Goal: Task Accomplishment & Management: Complete application form

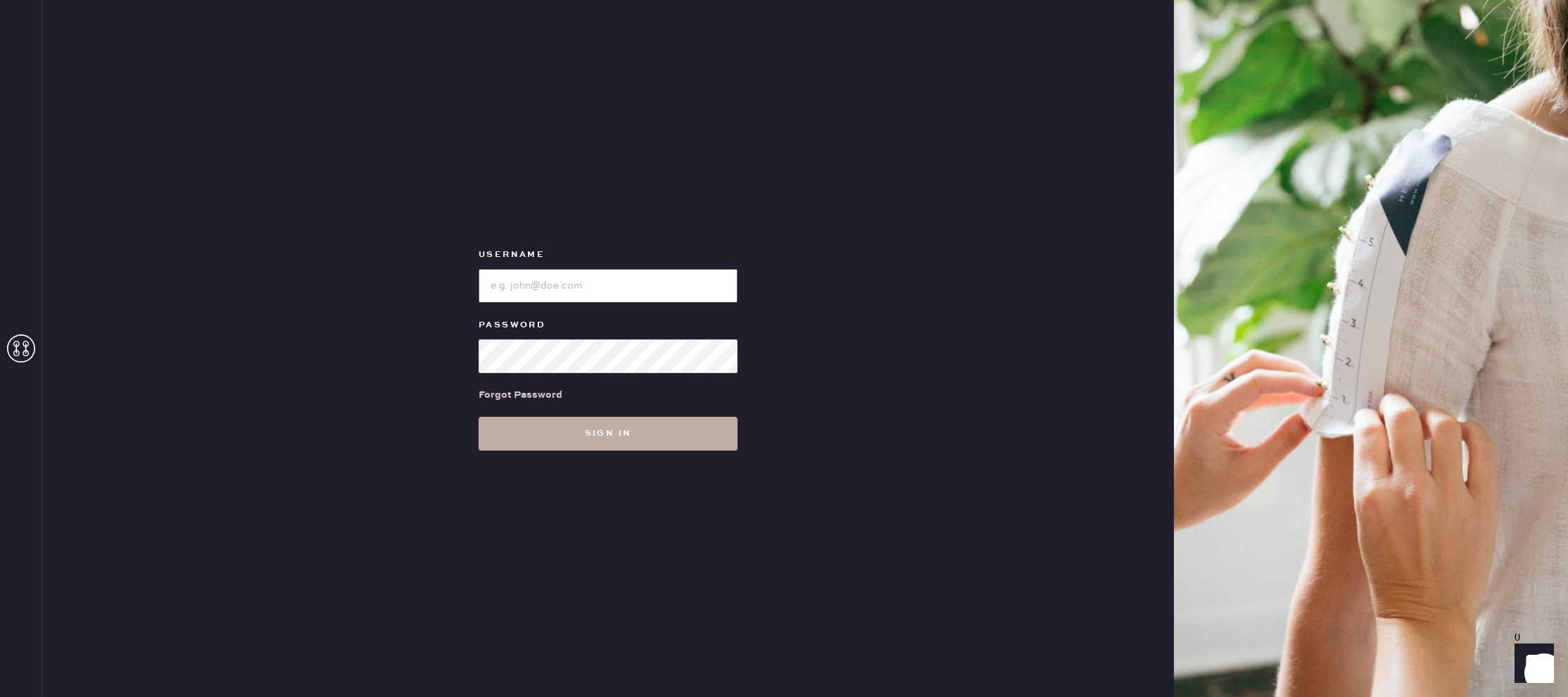
type input "reformationlajolla"
click at [618, 429] on button "Sign in" at bounding box center [608, 433] width 259 height 34
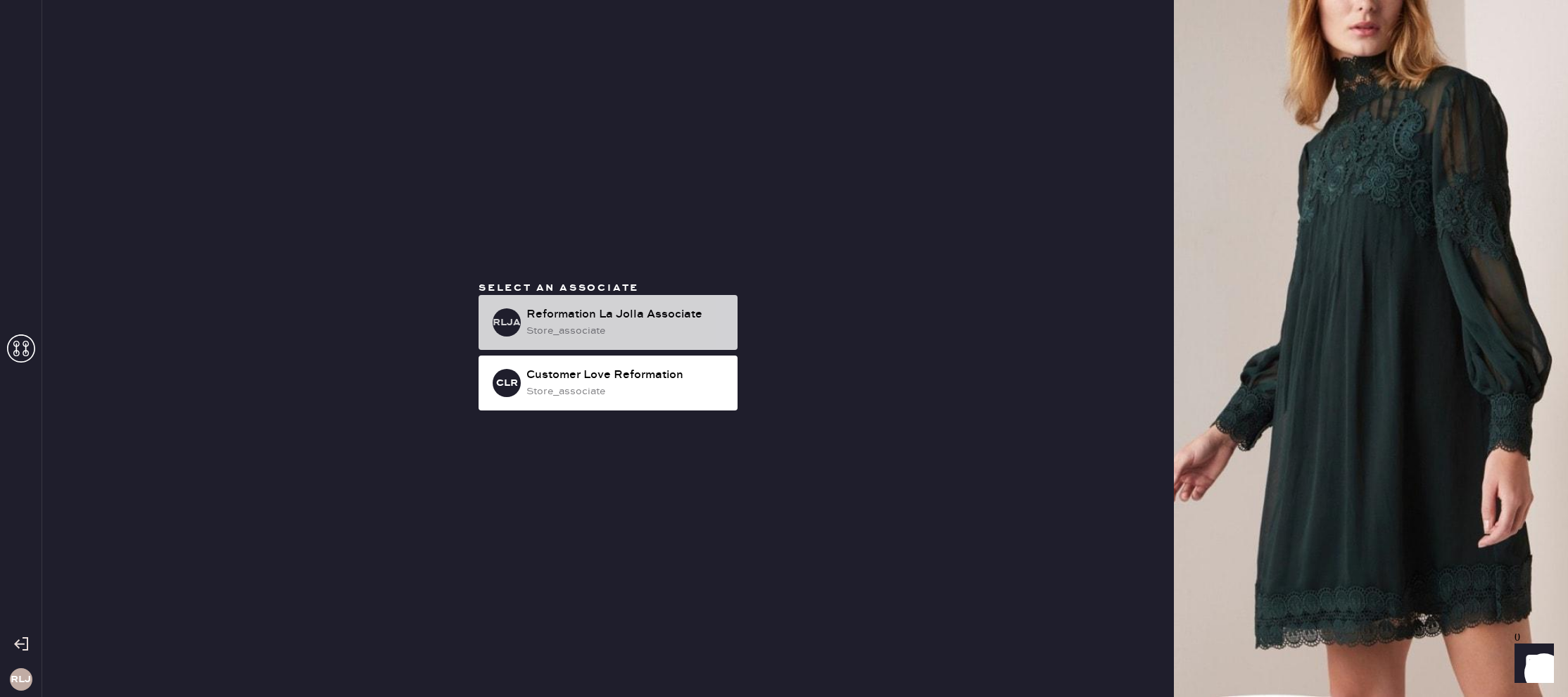
click at [615, 318] on div "Reformation La Jolla Associate" at bounding box center [626, 315] width 200 height 17
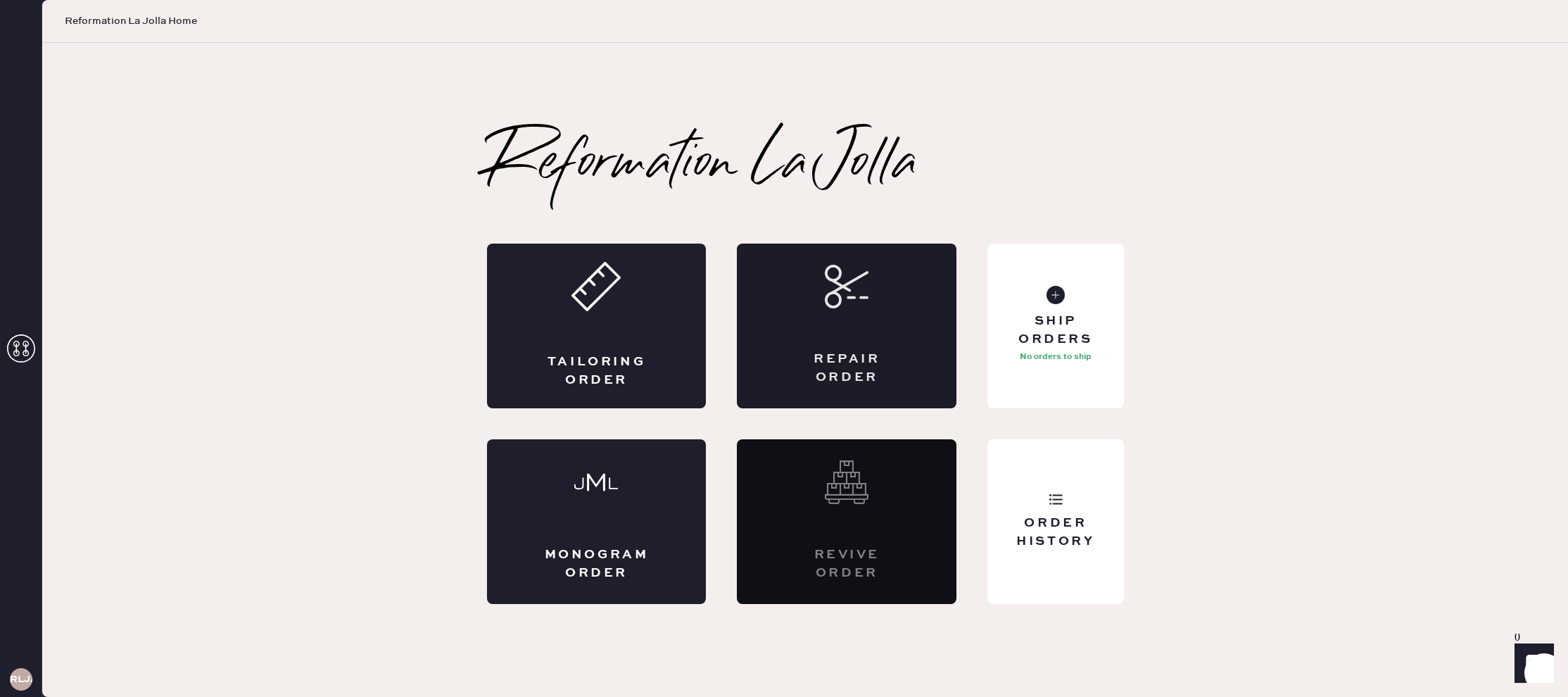
click at [859, 349] on div "Repair Order" at bounding box center [847, 326] width 220 height 165
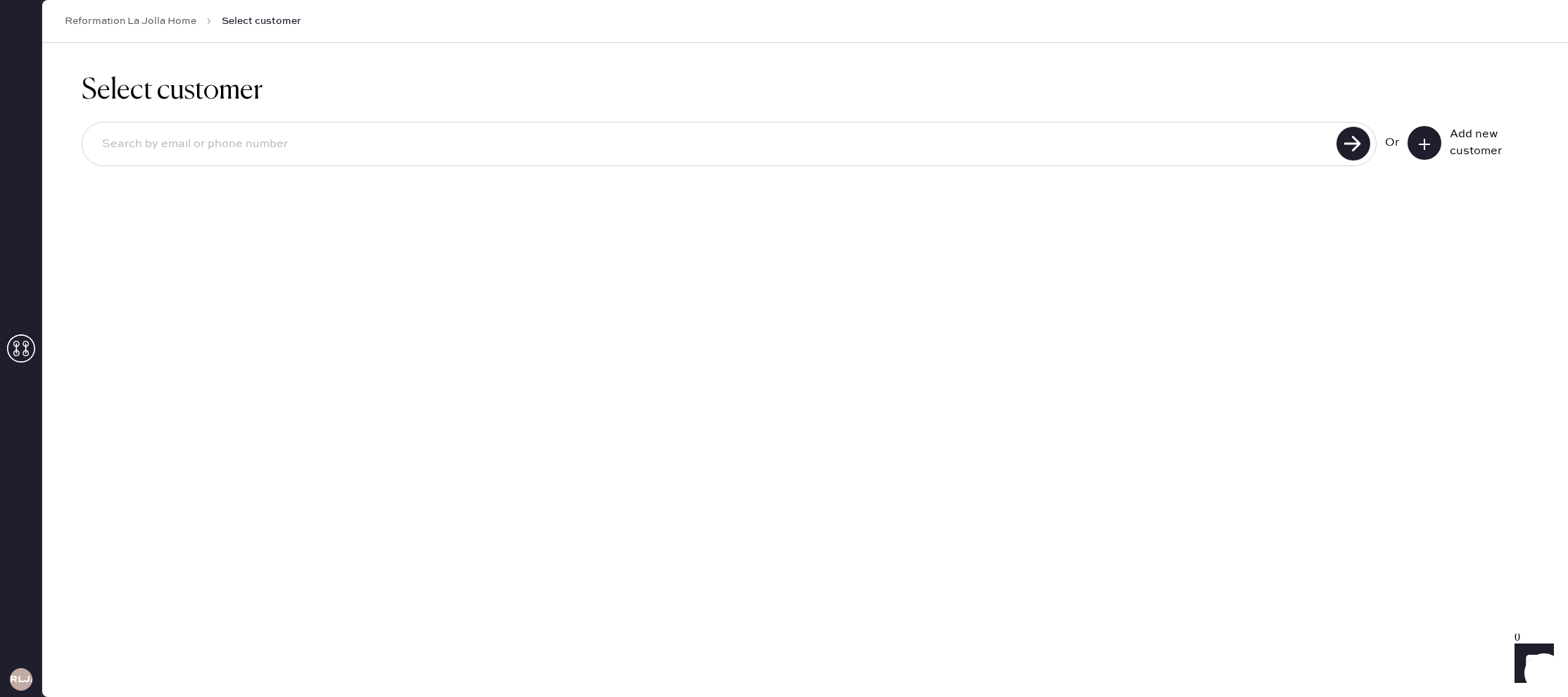
click at [740, 152] on input at bounding box center [712, 144] width 1242 height 32
type input "5593922419"
click at [1354, 141] on use at bounding box center [1352, 143] width 34 height 34
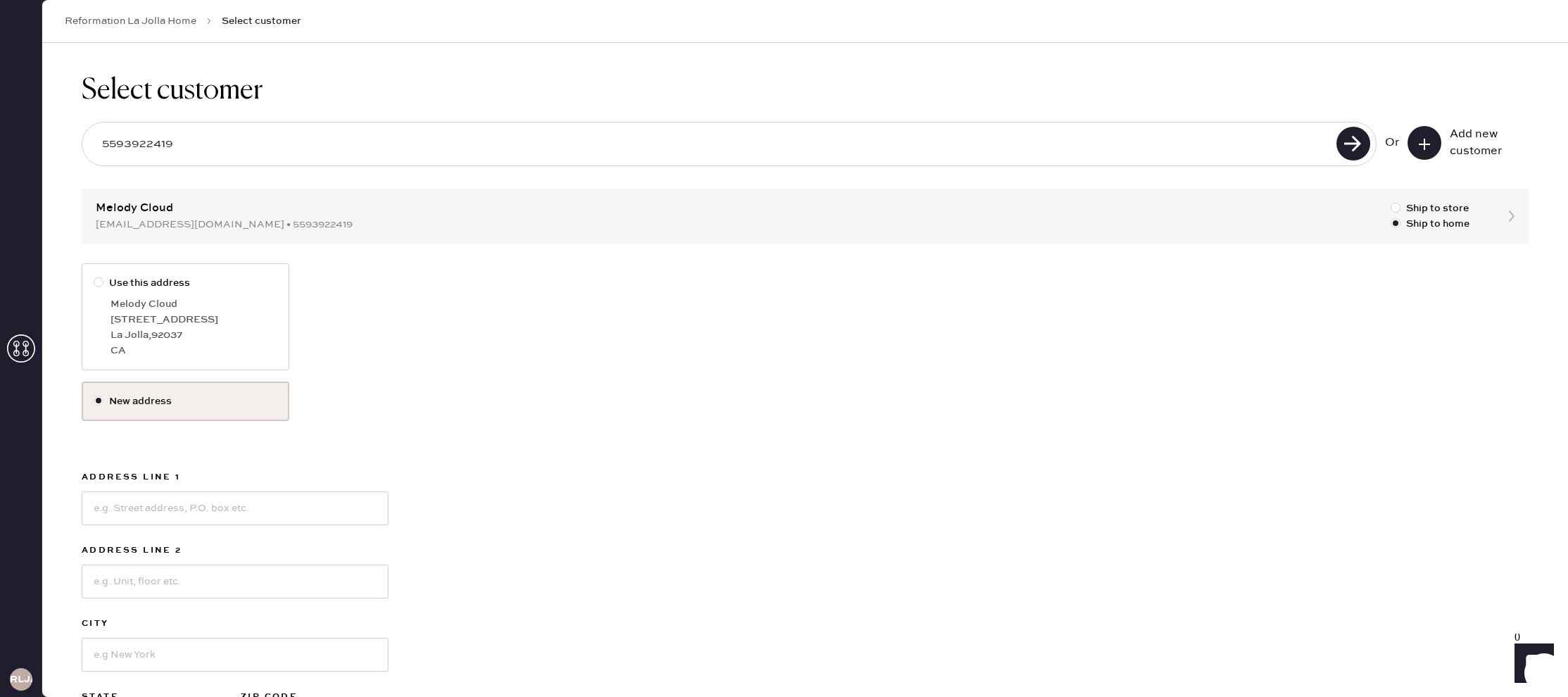
click at [97, 317] on label "Use this address Melody Cloud [STREET_ADDRESS]" at bounding box center [185, 317] width 208 height 107
click at [94, 276] on input "Use this address" at bounding box center [94, 275] width 1 height 1
radio input "true"
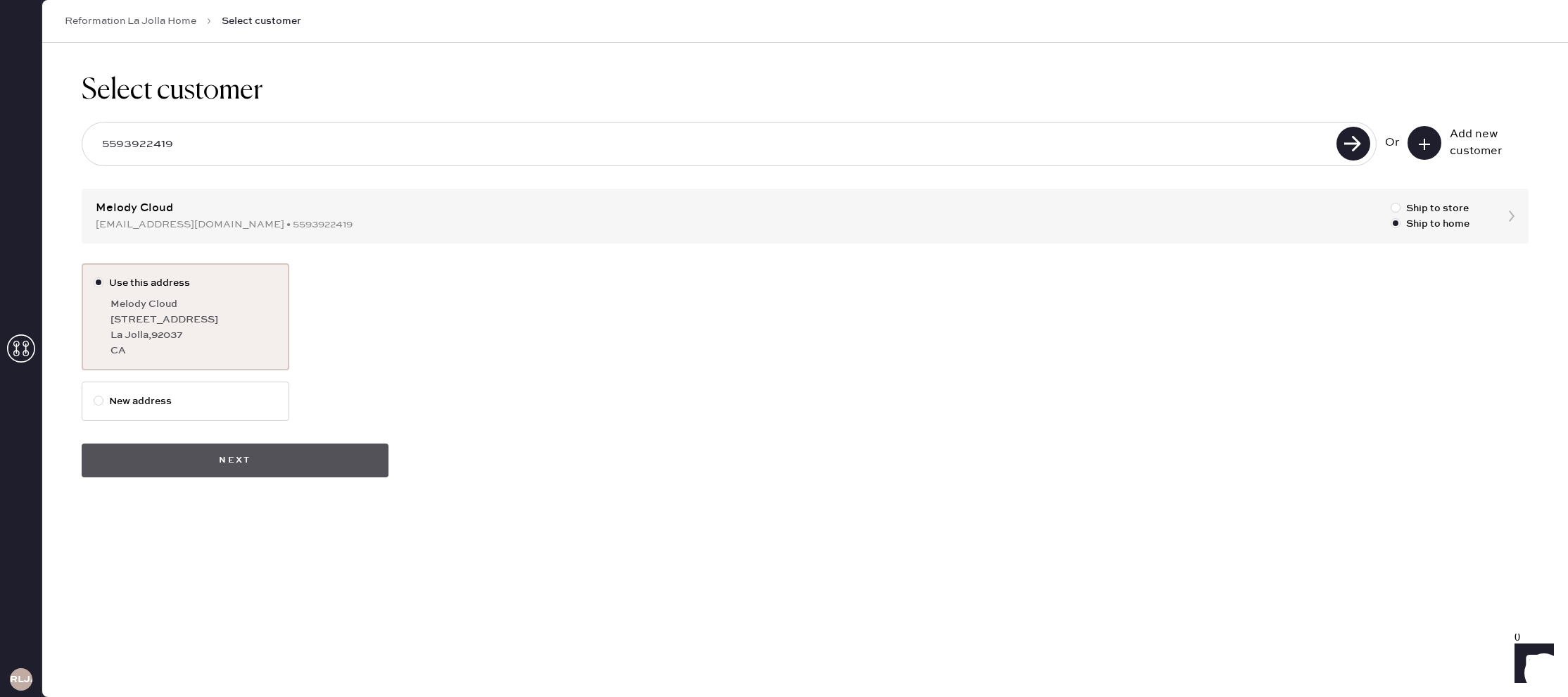
click at [216, 470] on button "Next" at bounding box center [235, 460] width 307 height 34
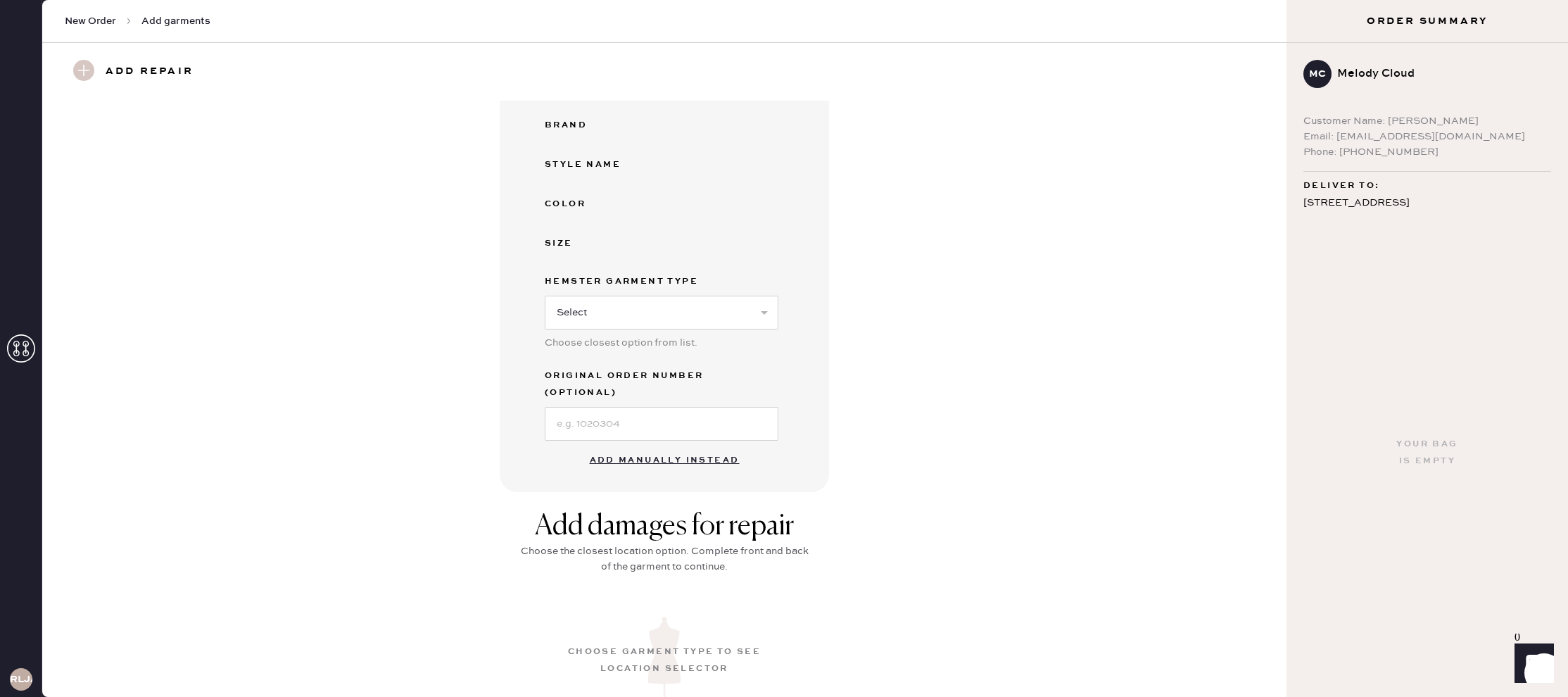
click at [676, 446] on button "Add manually instead" at bounding box center [664, 460] width 167 height 29
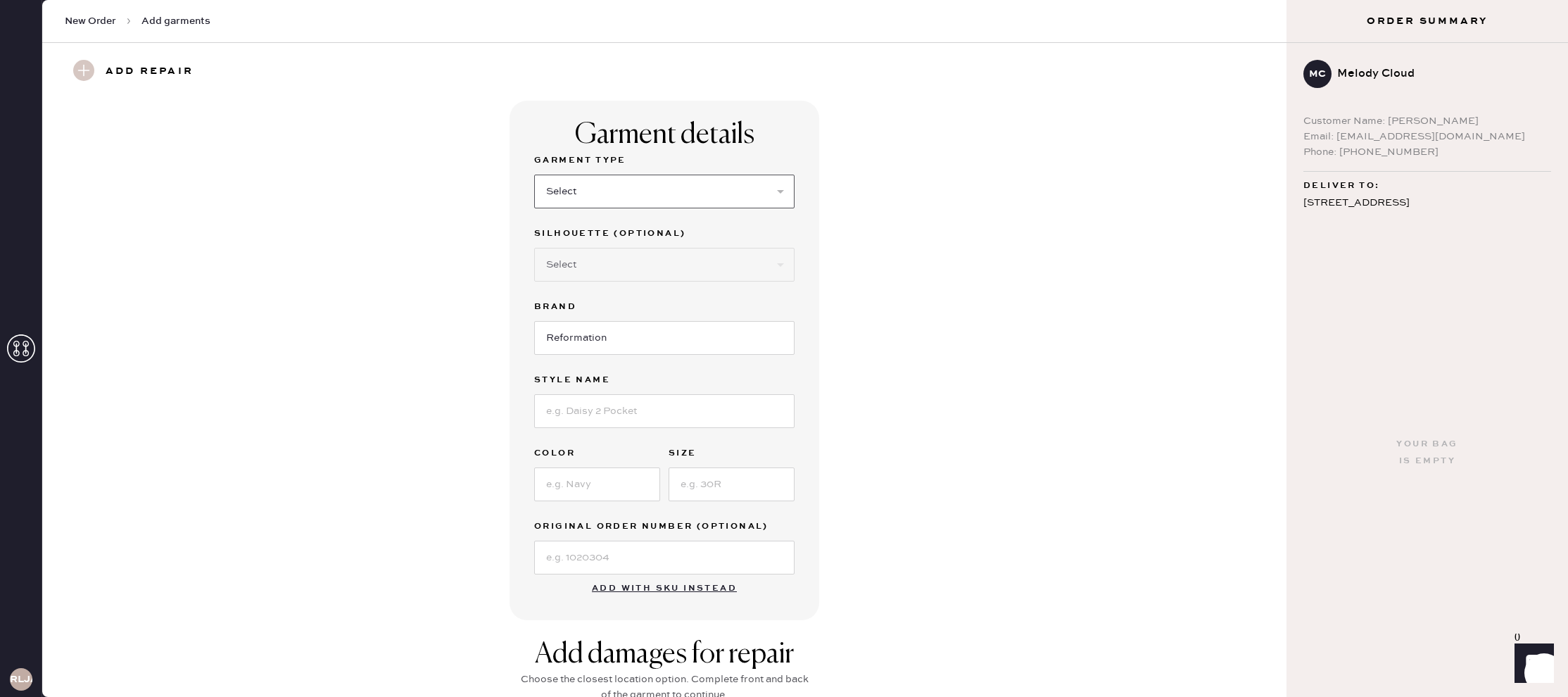
click at [636, 191] on select "Select Basic Skirt Jeans Leggings Pants Shorts Basic Sleeved Dress Basic Sleeve…" at bounding box center [664, 191] width 261 height 34
select select "6"
click at [534, 175] on select "Select Basic Skirt Jeans Leggings Pants Shorts Basic Sleeved Dress Basic Sleeve…" at bounding box center [664, 191] width 261 height 34
click at [618, 260] on select "Select Maxi Dress Midi Dress Mini Dress Other" at bounding box center [664, 264] width 261 height 34
select select "38"
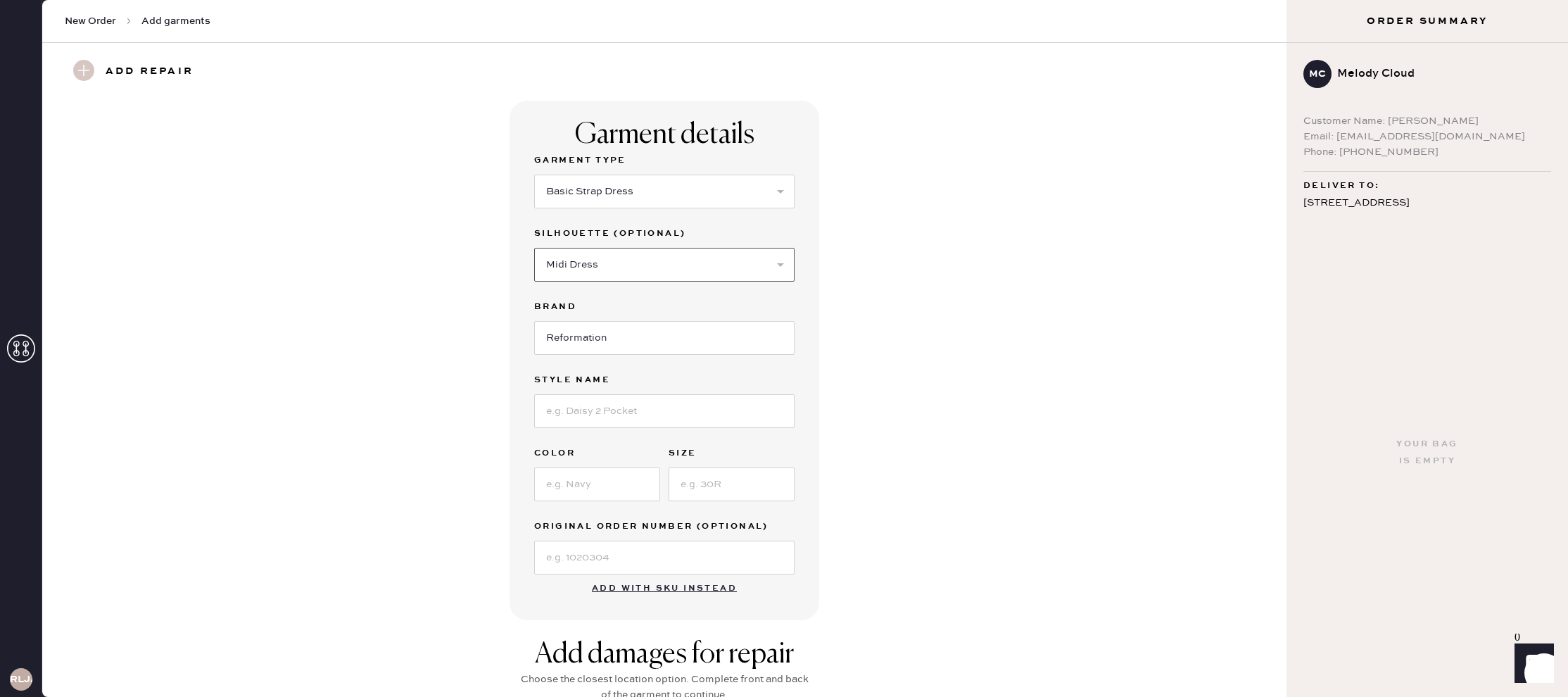
click at [534, 248] on select "Select Maxi Dress Midi Dress Mini Dress Other" at bounding box center [664, 264] width 261 height 34
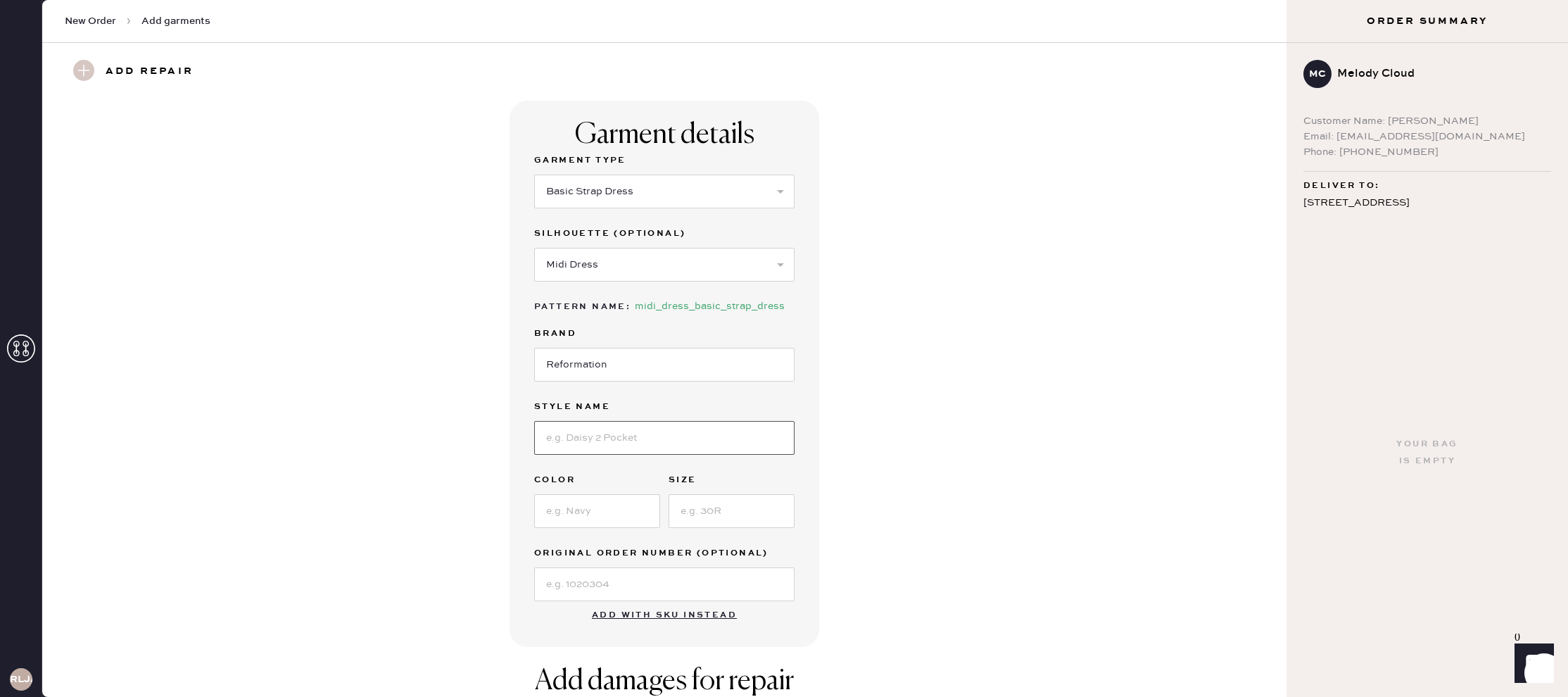
click at [599, 432] on input at bounding box center [664, 437] width 261 height 34
type input "Irisa"
click at [568, 534] on div "Garment Type Select Basic Skirt Jeans Leggings Pants Shorts Basic Sleeved Dress…" at bounding box center [664, 377] width 261 height 449
click at [569, 518] on input at bounding box center [597, 511] width 126 height 34
click at [574, 504] on input "Crystanthumum" at bounding box center [597, 511] width 126 height 34
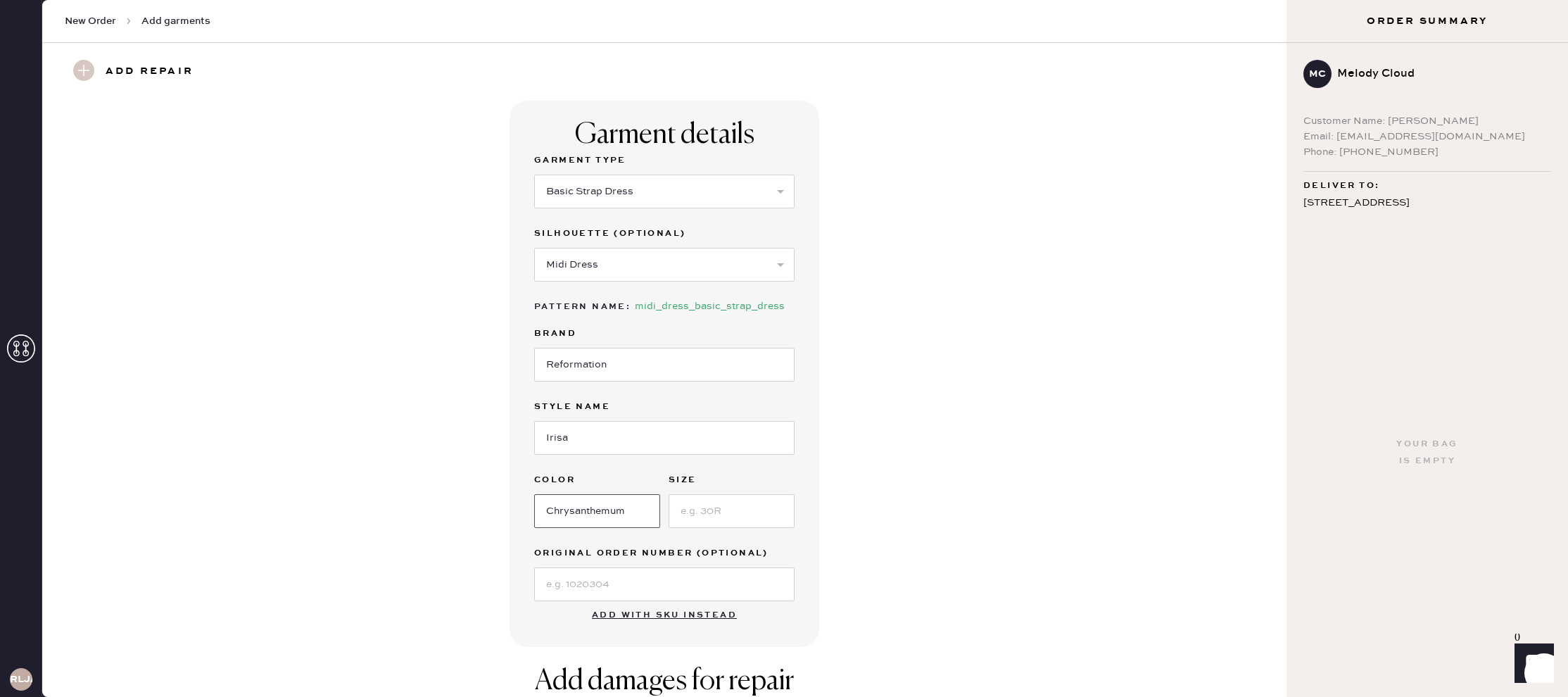
type input "Chrysanthemum"
click at [688, 501] on input at bounding box center [731, 511] width 126 height 34
type input "@"
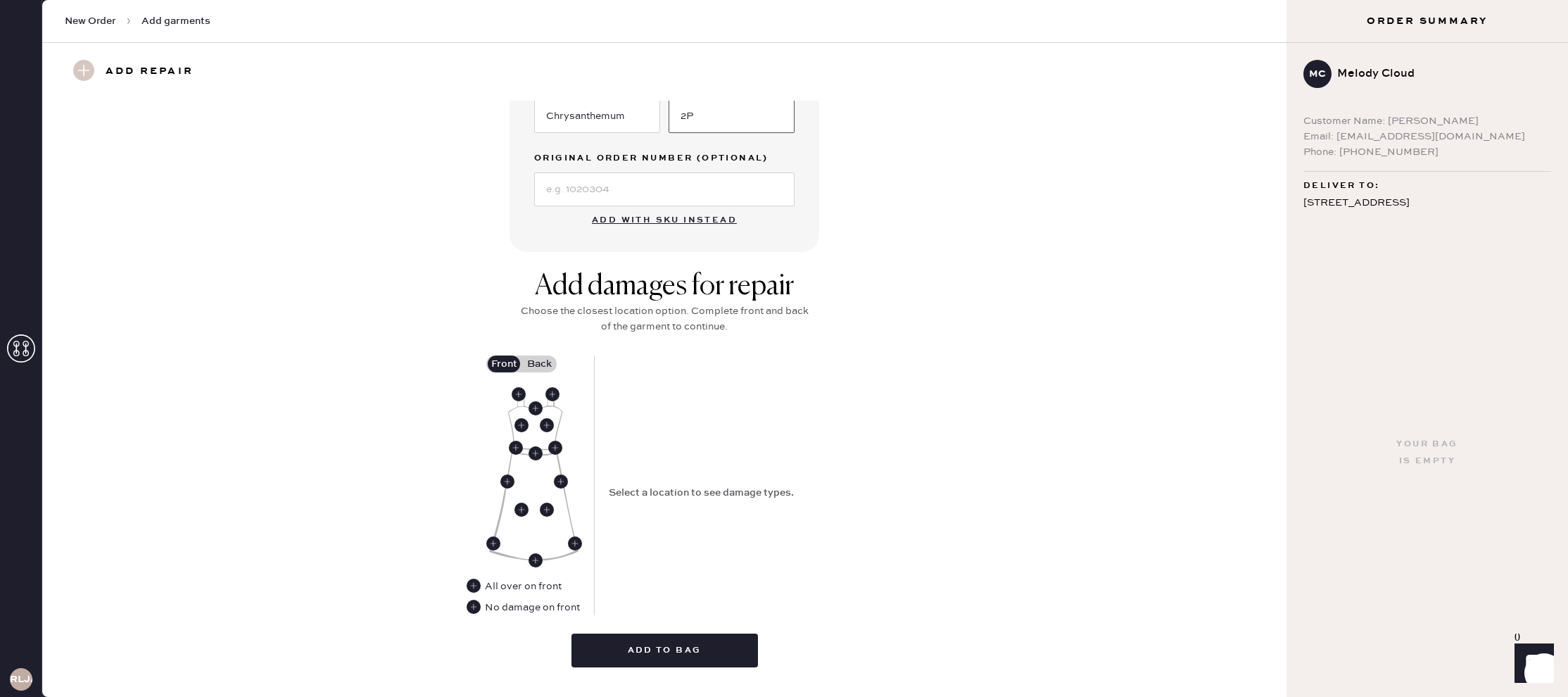
scroll to position [426, 0]
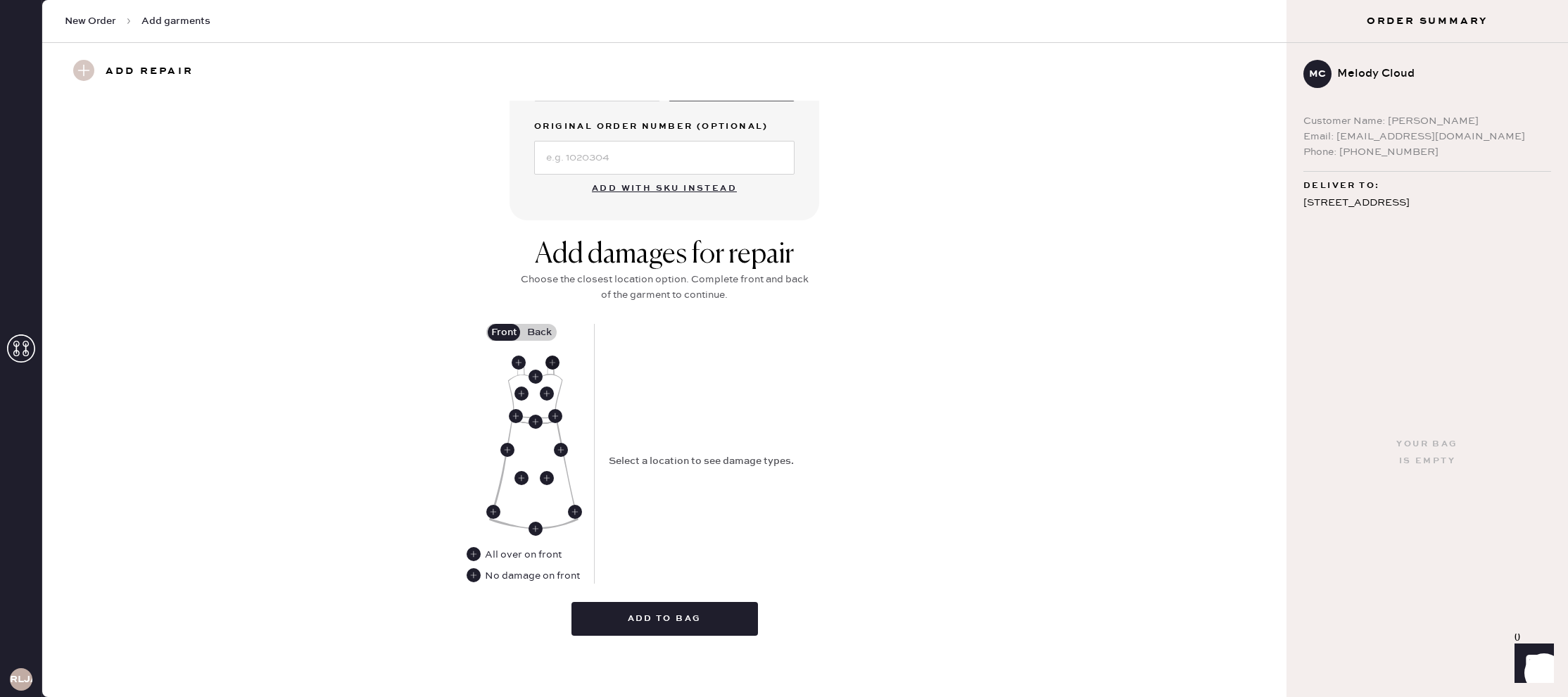
type input "2P"
click at [548, 365] on use at bounding box center [552, 362] width 14 height 14
click at [661, 497] on select "Select Broken / Ripped Hem Broken Beads Broken Belt Loop Broken Button Broken C…" at bounding box center [735, 481] width 254 height 34
select select "1655"
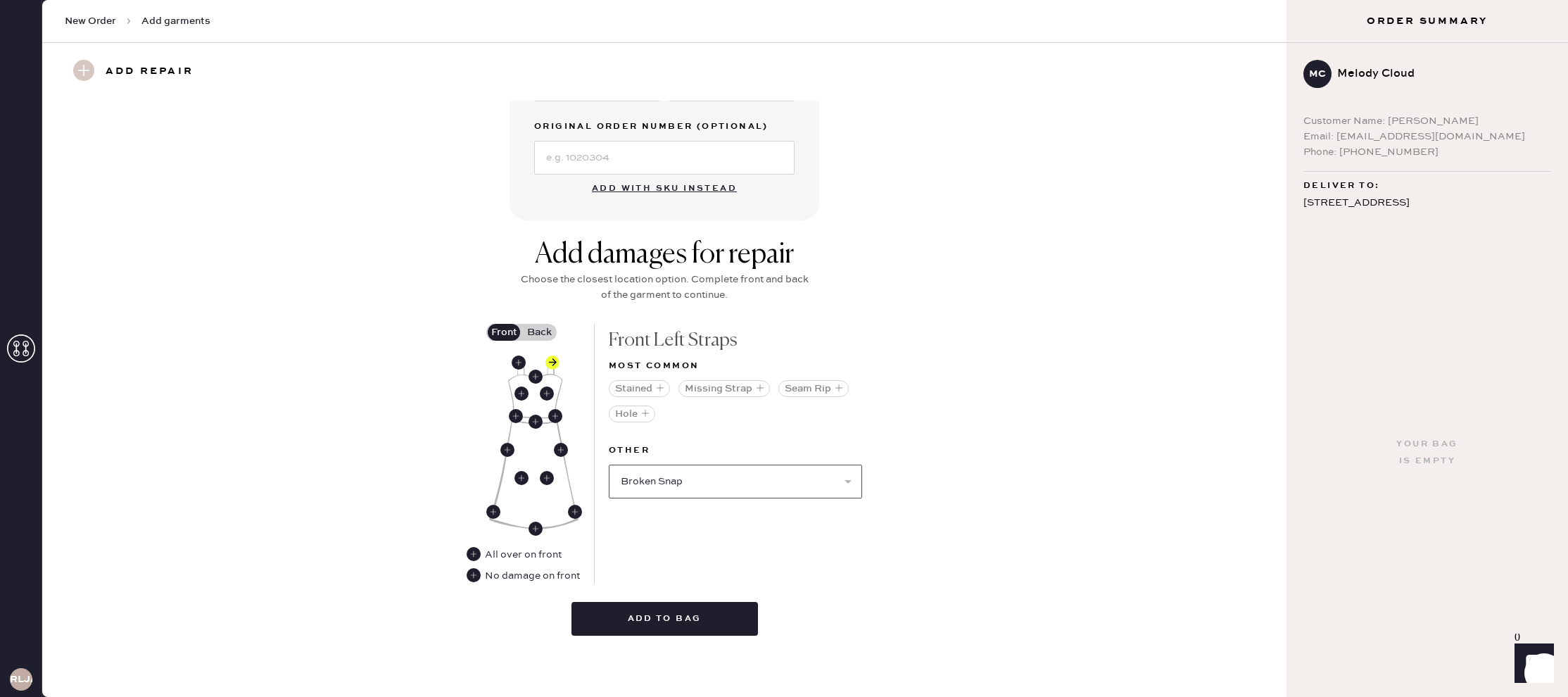
click at [609, 464] on select "Select Broken / Ripped Hem Broken Beads Broken Belt Loop Broken Button Broken C…" at bounding box center [735, 481] width 254 height 34
select select
click at [670, 569] on button "Broken Snap ( 1 )" at bounding box center [655, 566] width 87 height 17
click at [623, 567] on use at bounding box center [617, 567] width 14 height 14
click at [713, 477] on select "Select Broken / Ripped Hem Broken Beads Broken Belt Loop Broken Button Broken C…" at bounding box center [735, 481] width 254 height 34
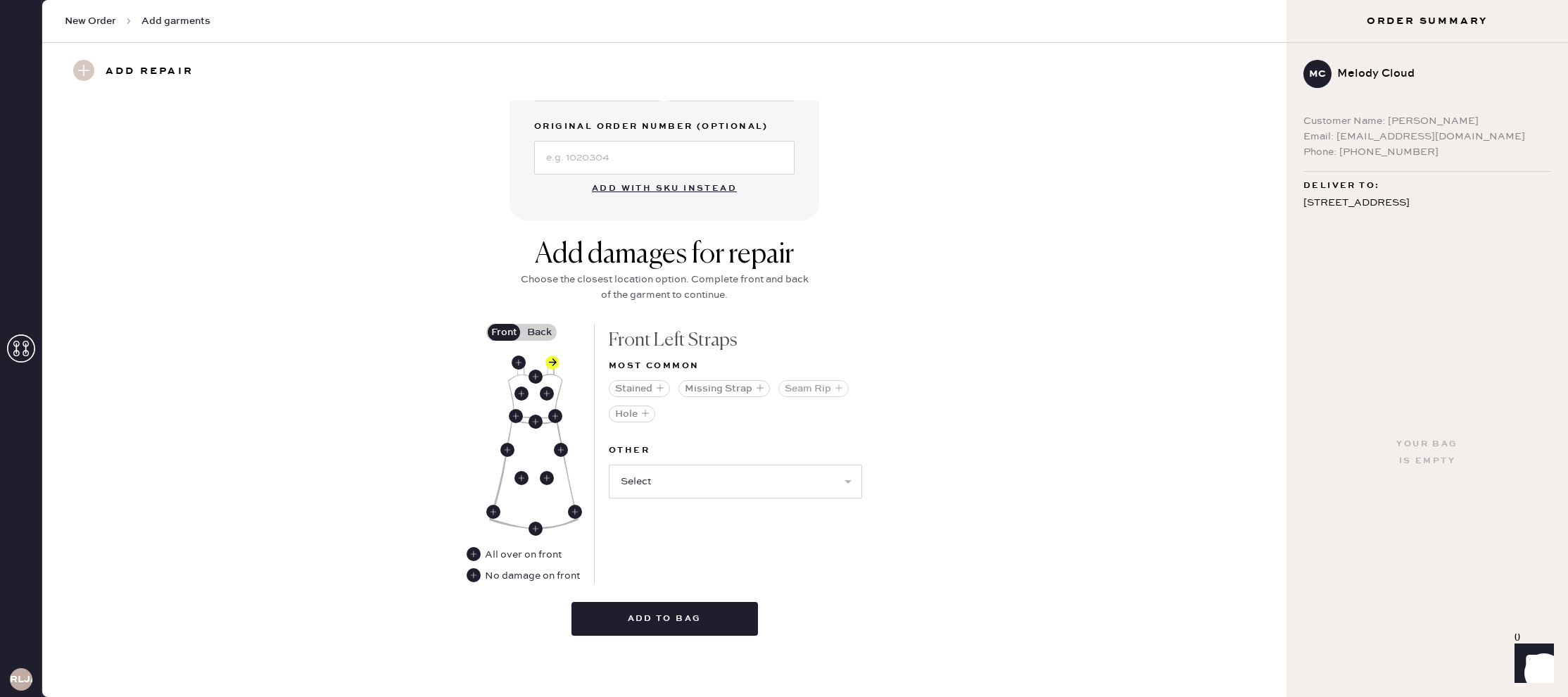
click at [817, 390] on button "Seam Rip" at bounding box center [813, 389] width 70 height 17
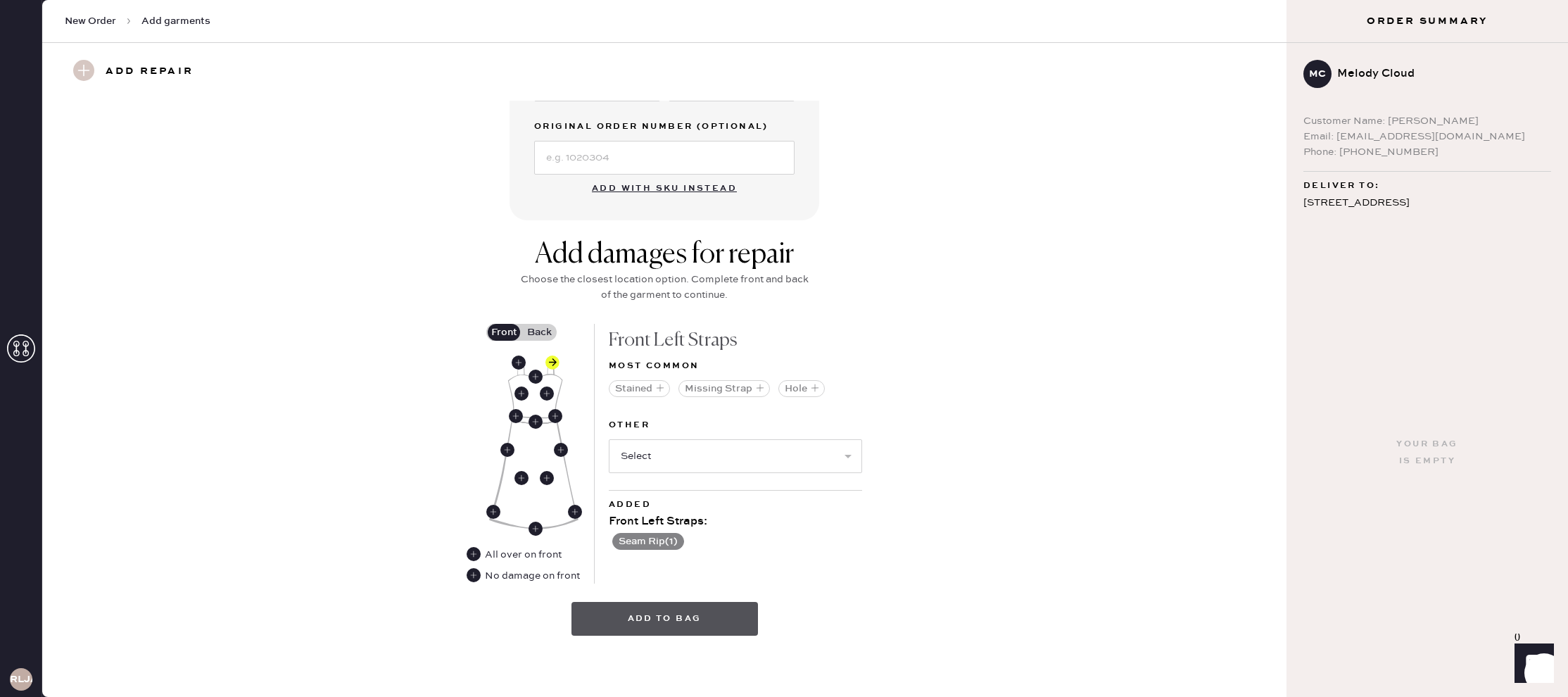
click at [655, 614] on button "Add to bag" at bounding box center [664, 618] width 186 height 34
drag, startPoint x: 541, startPoint y: 327, endPoint x: 526, endPoint y: 385, distance: 59.9
click at [541, 327] on label "Back" at bounding box center [539, 332] width 35 height 17
click at [539, 332] on input "Back" at bounding box center [539, 332] width 0 height 0
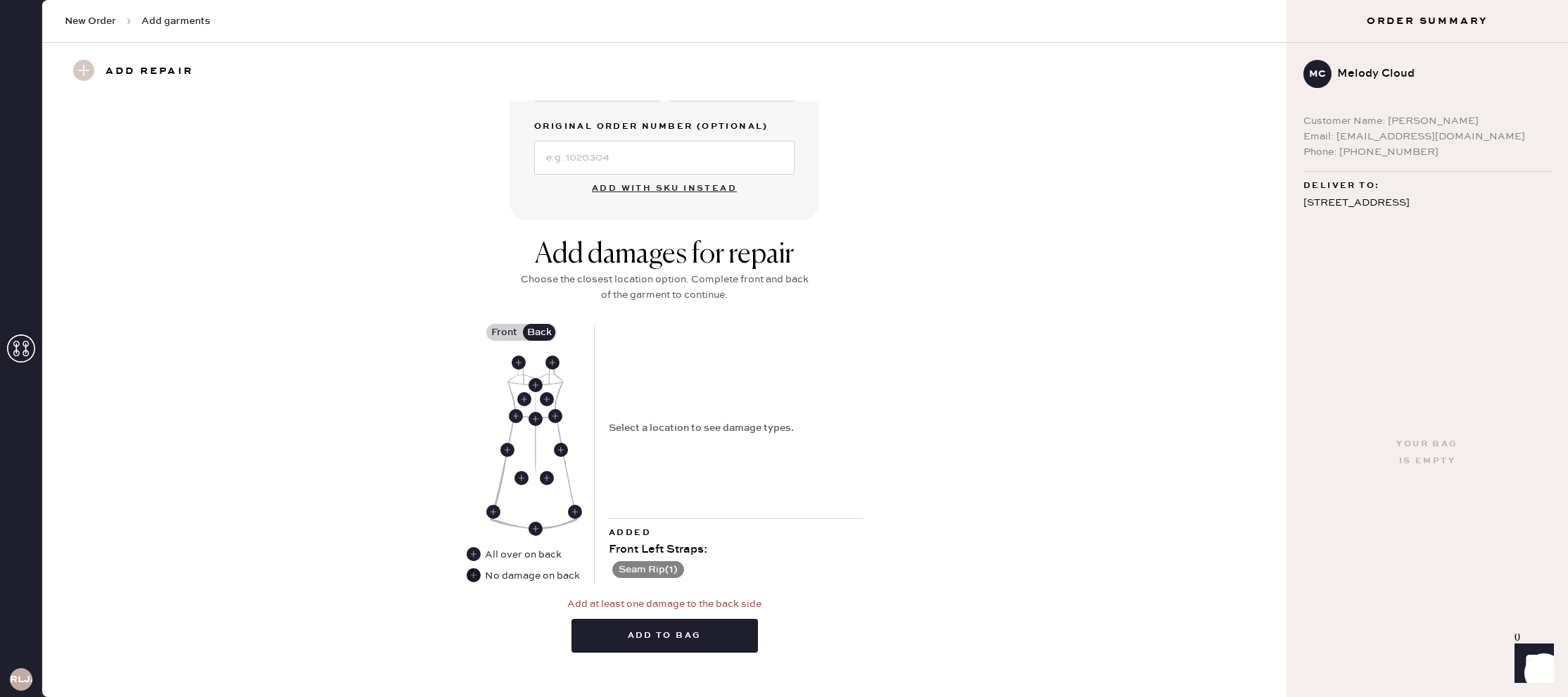
click at [477, 573] on use at bounding box center [474, 575] width 14 height 14
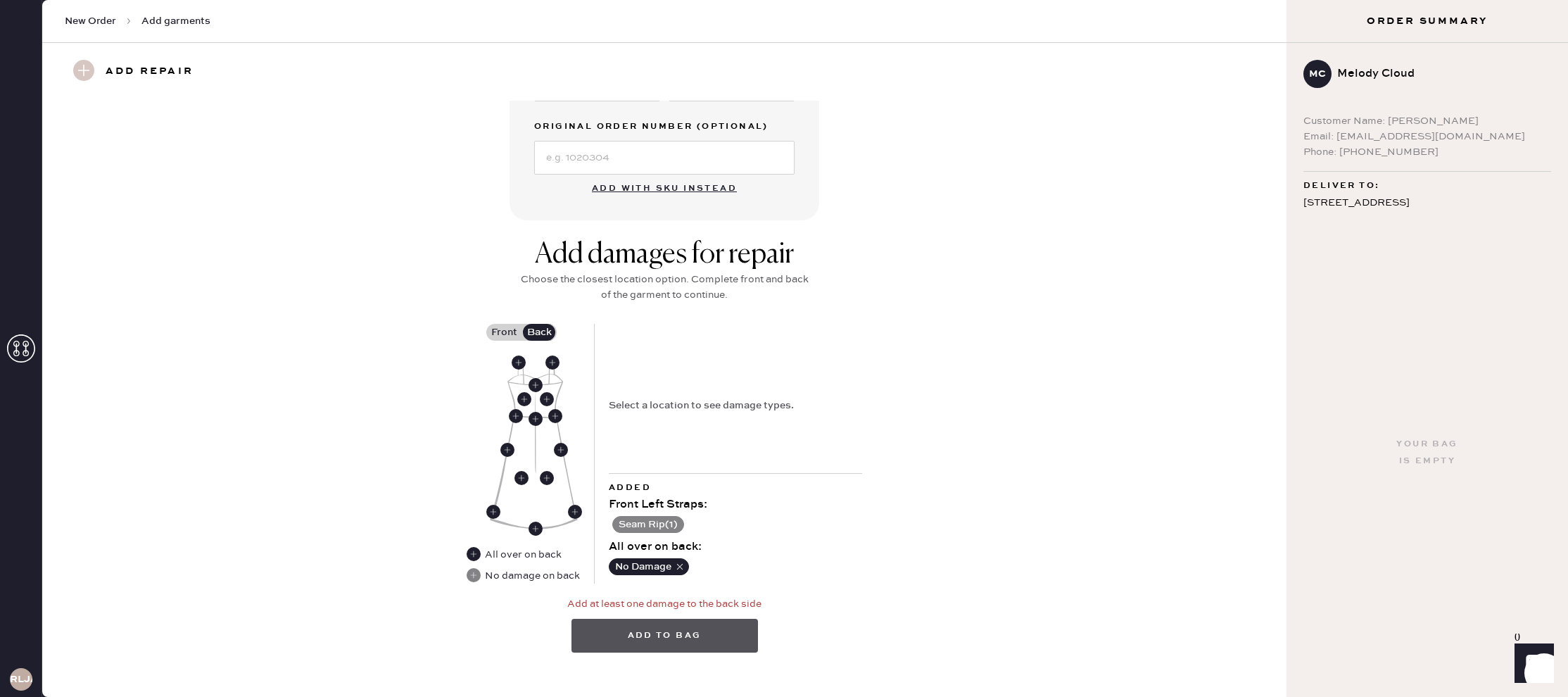
click at [659, 624] on button "Add to bag" at bounding box center [664, 635] width 186 height 34
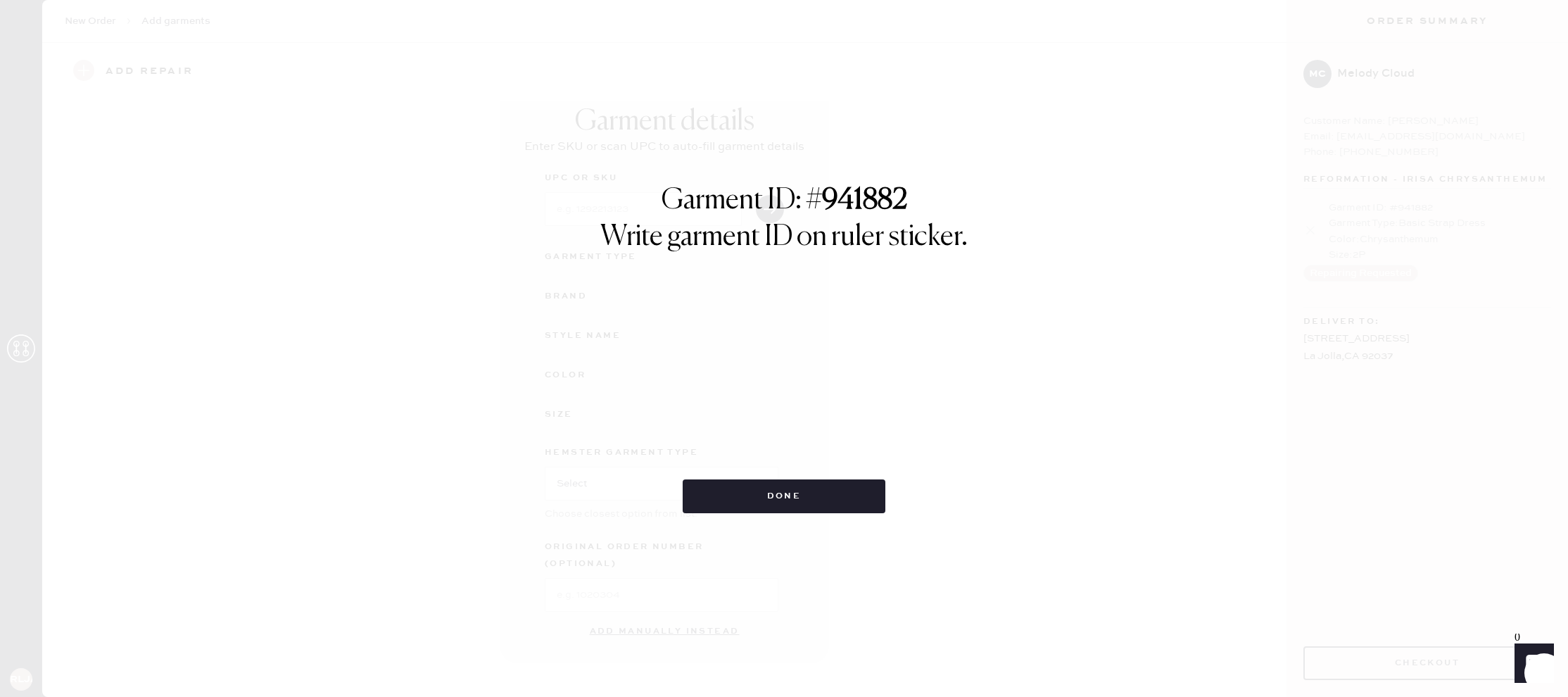
scroll to position [0, 0]
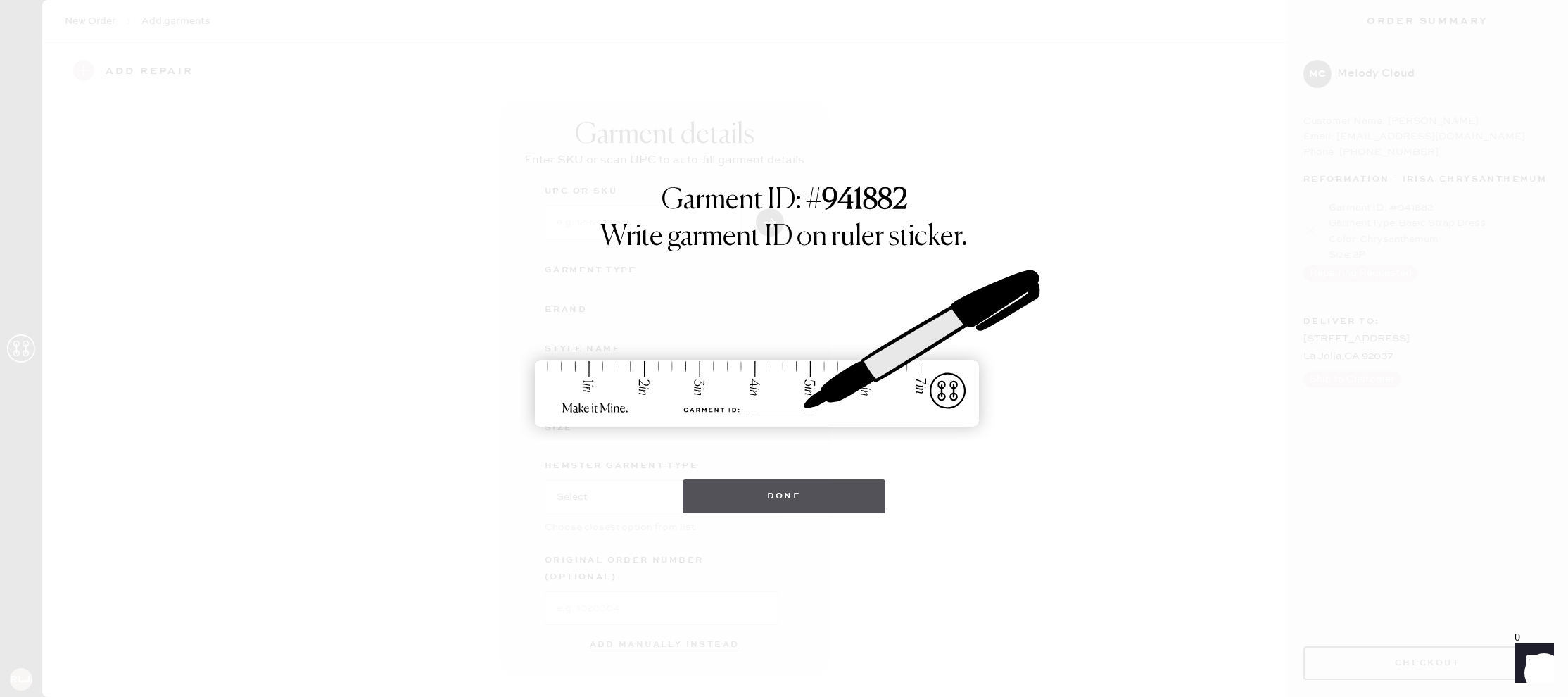
click at [732, 493] on button "Done" at bounding box center [784, 495] width 203 height 34
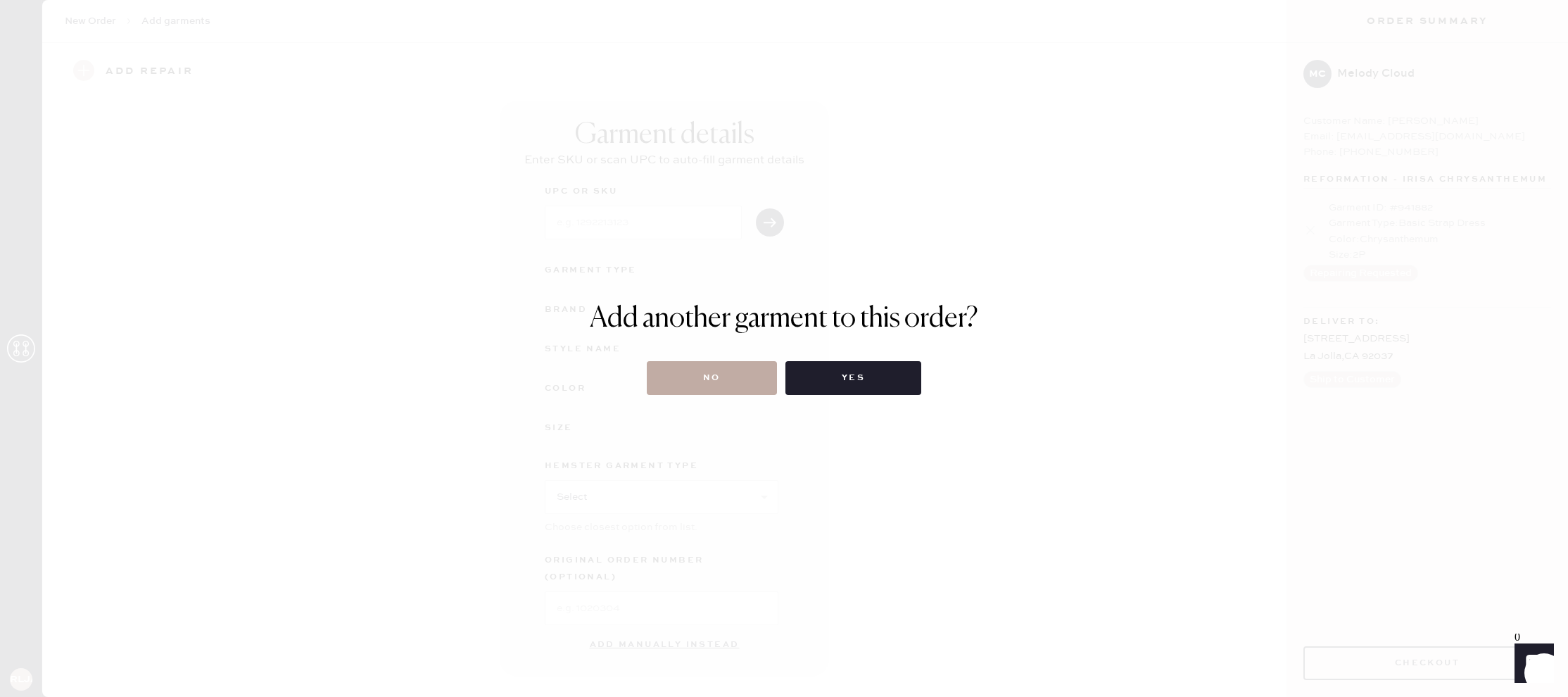
click at [731, 374] on button "No" at bounding box center [712, 378] width 130 height 34
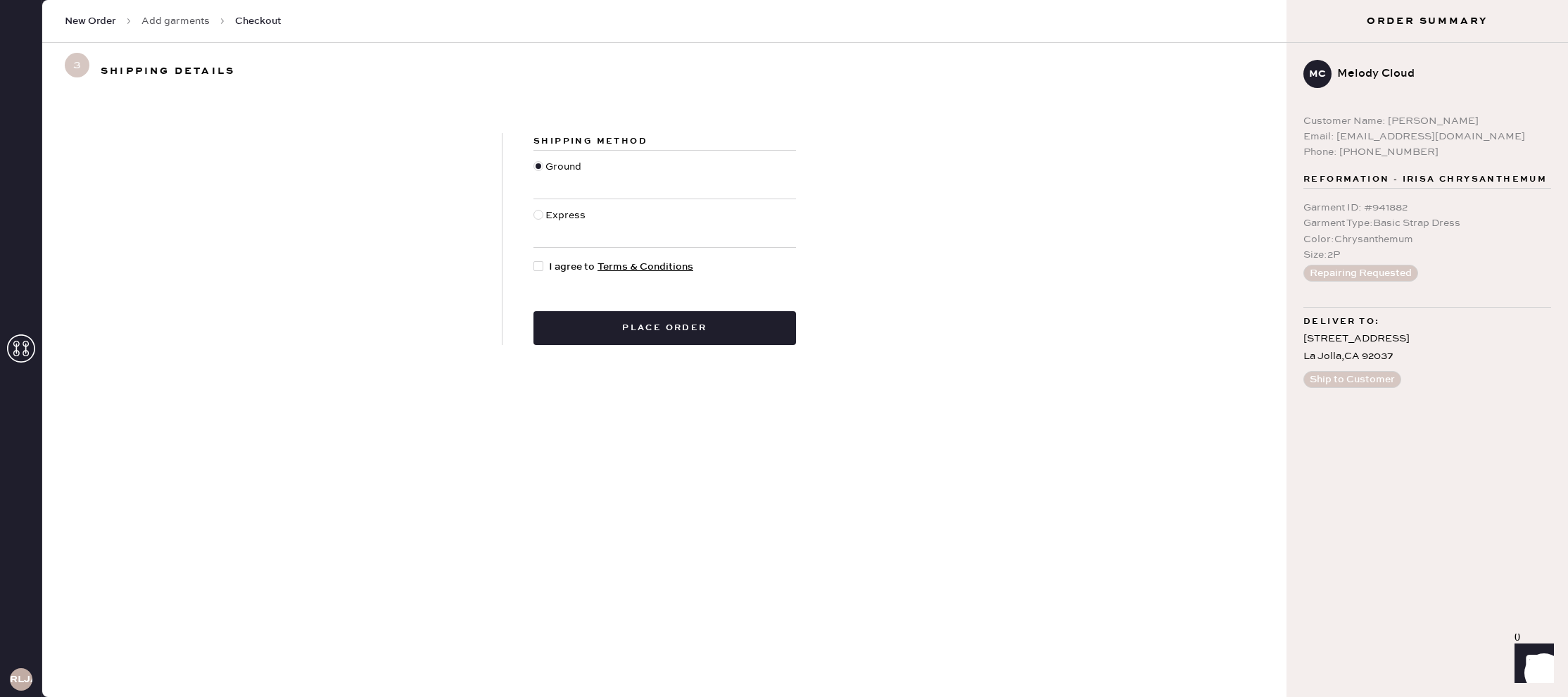
drag, startPoint x: 534, startPoint y: 260, endPoint x: 605, endPoint y: 310, distance: 86.8
click at [535, 261] on div at bounding box center [541, 267] width 16 height 16
click at [534, 260] on input "I agree to Terms & Conditions" at bounding box center [533, 259] width 1 height 1
checkbox input "true"
click at [623, 322] on button "Place order" at bounding box center [664, 327] width 262 height 34
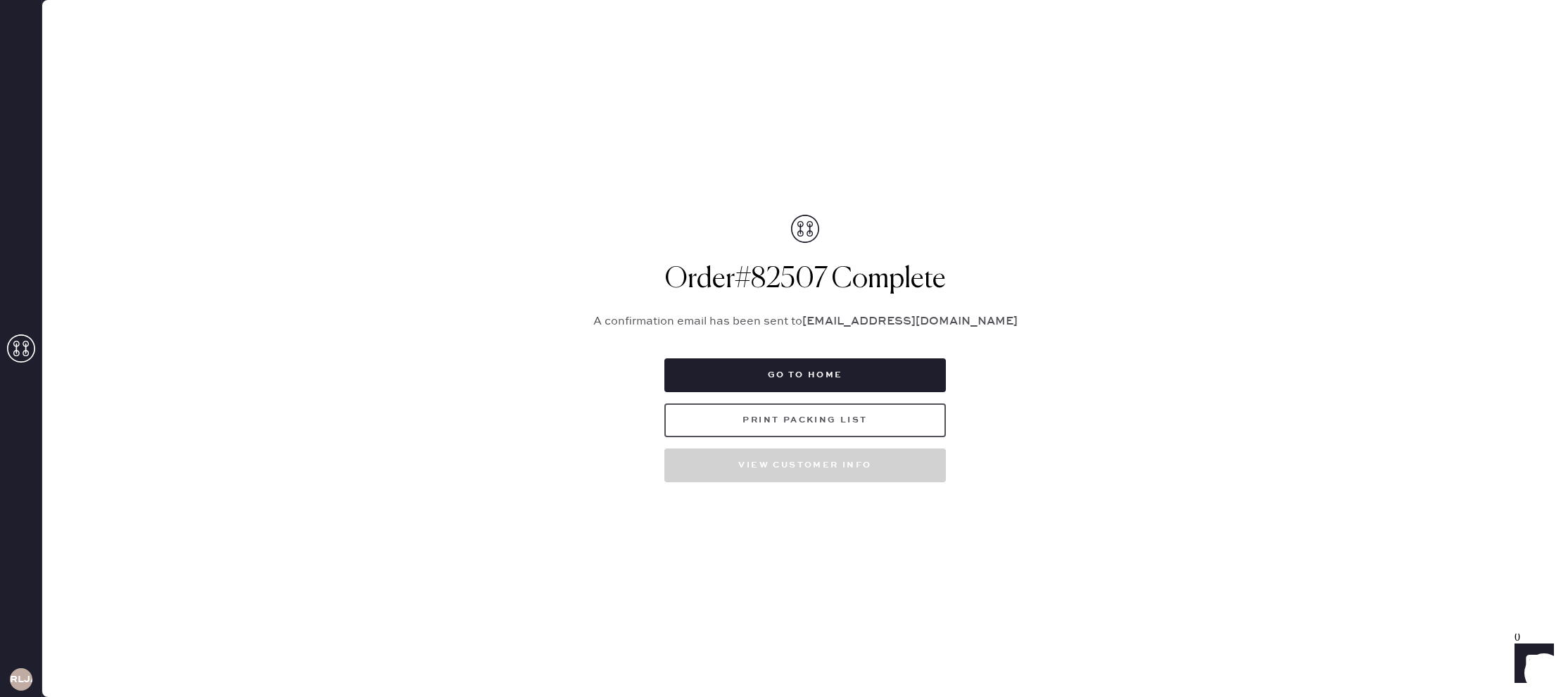
click at [780, 423] on button "Print Packing List" at bounding box center [804, 420] width 281 height 34
click at [21, 344] on icon at bounding box center [21, 348] width 29 height 29
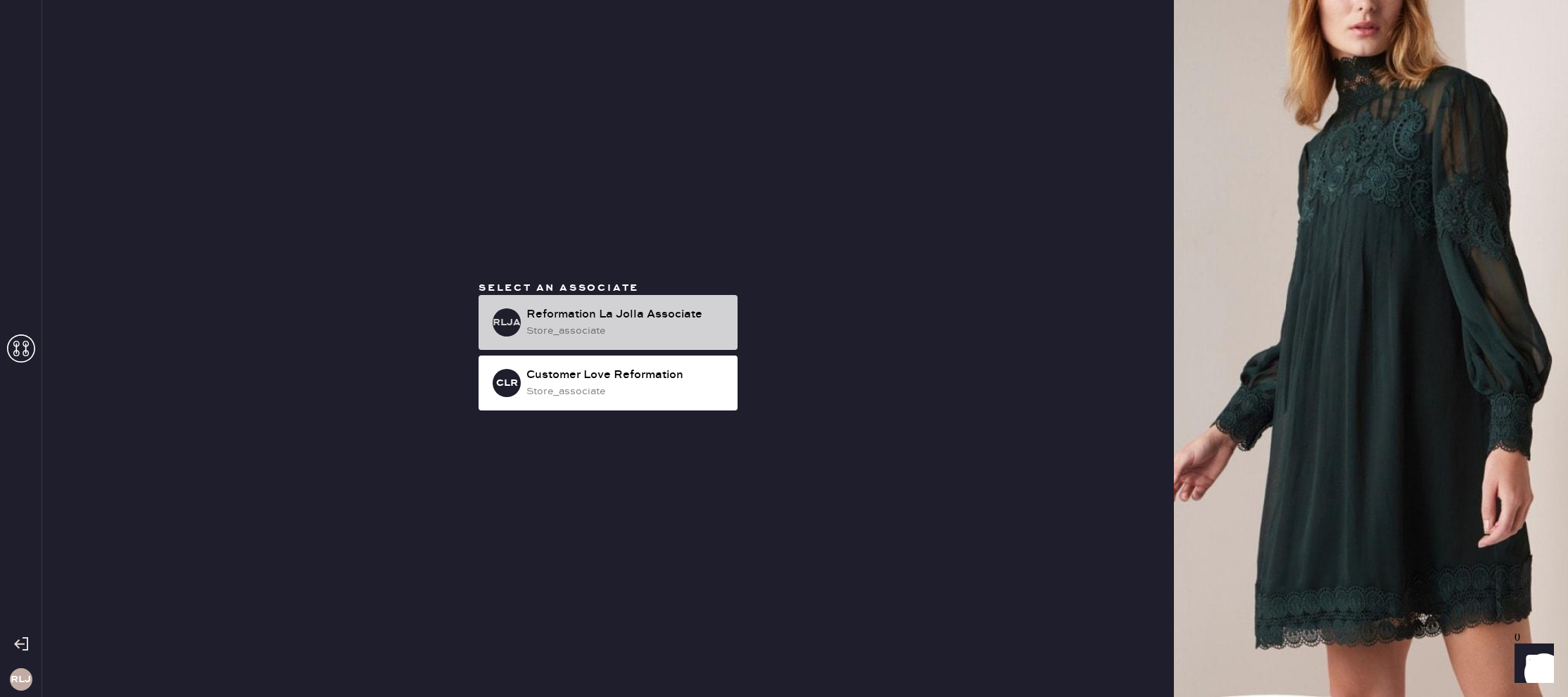
click at [592, 338] on div "store_associate" at bounding box center [626, 331] width 200 height 16
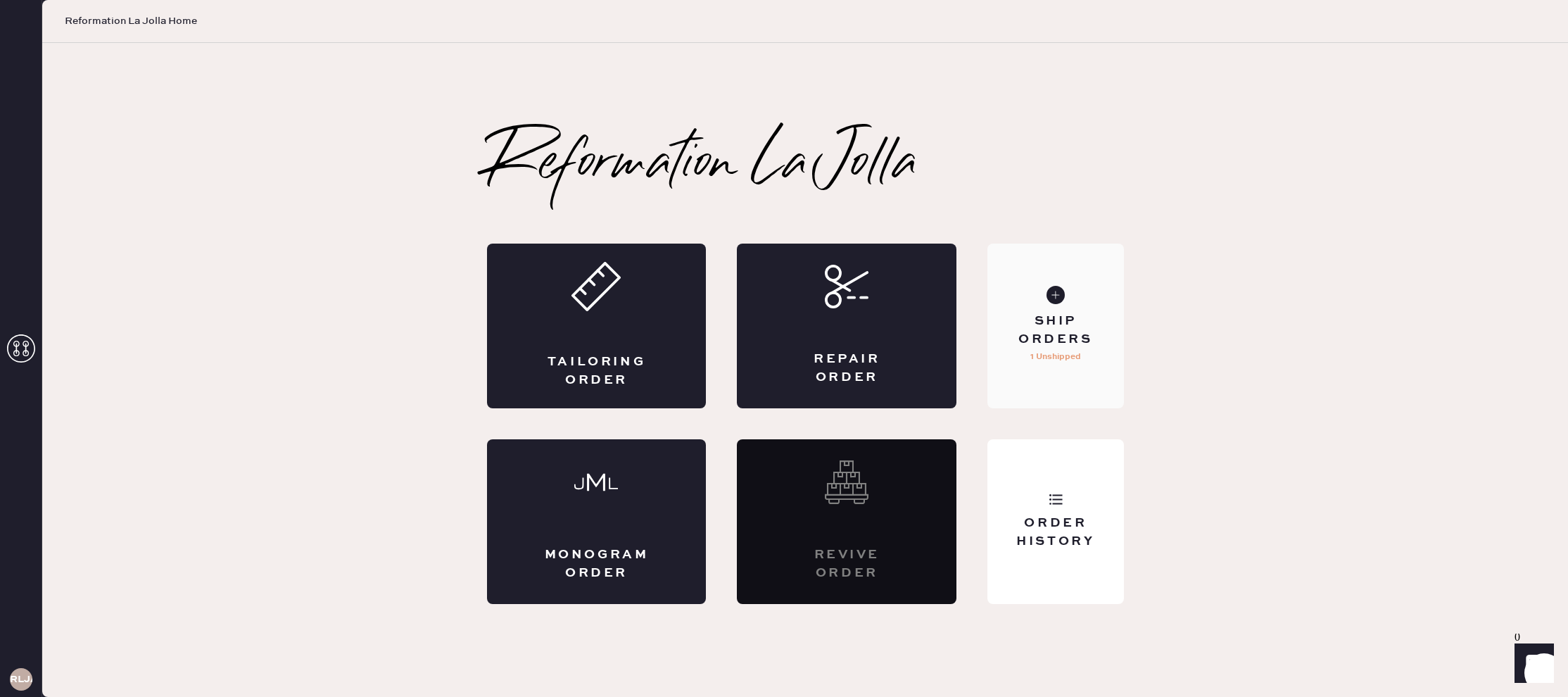
click at [1054, 395] on div "Ship Orders 1 Unshipped" at bounding box center [1055, 326] width 136 height 165
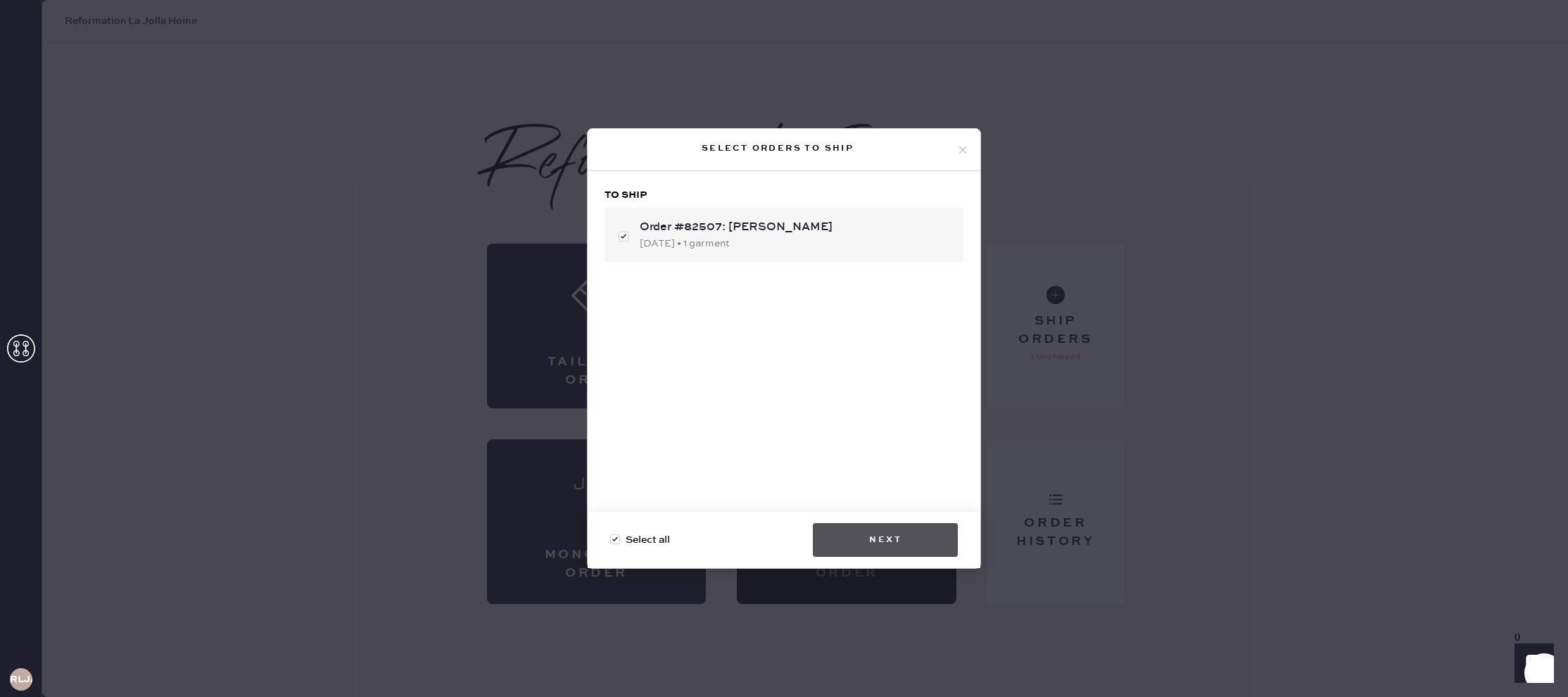
click at [870, 533] on button "Next" at bounding box center [885, 539] width 145 height 34
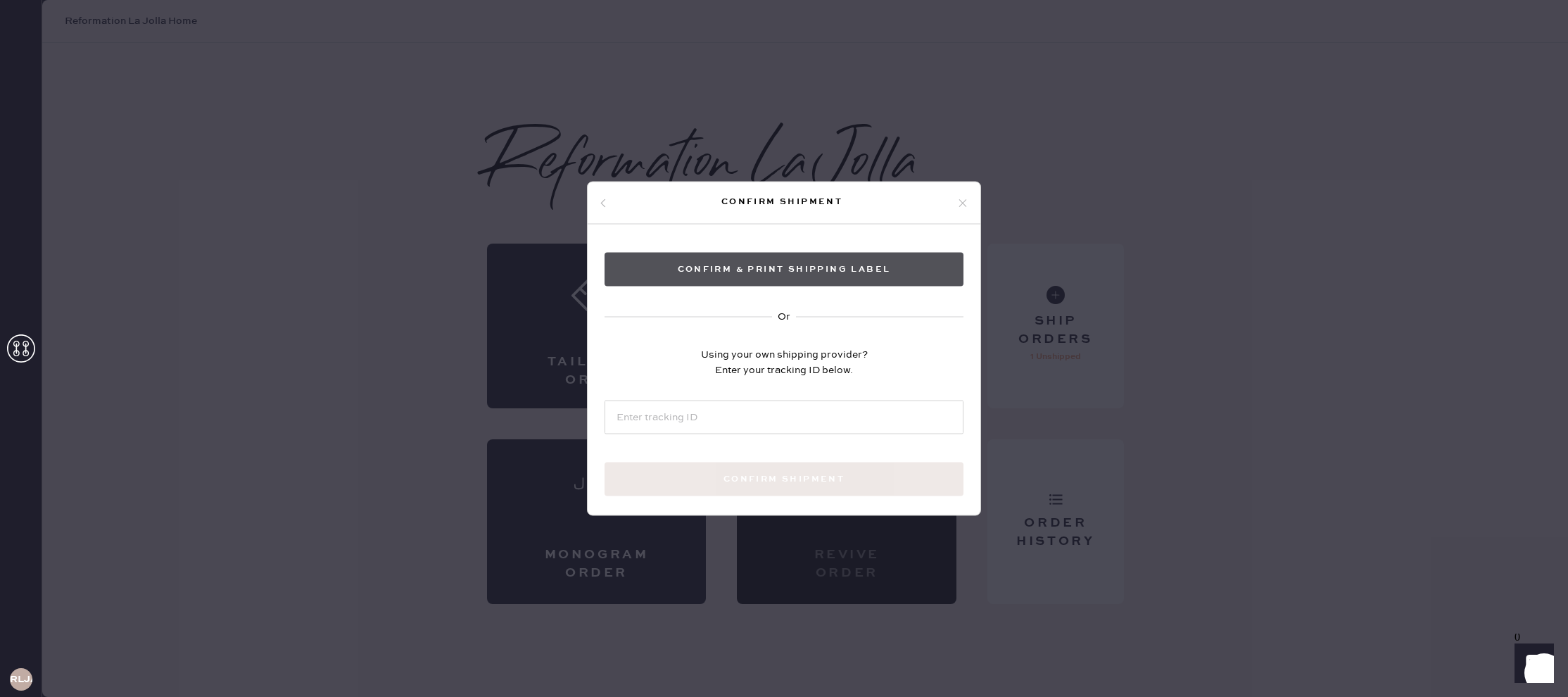
click at [810, 264] on button "Confirm & Print shipping label" at bounding box center [784, 269] width 358 height 34
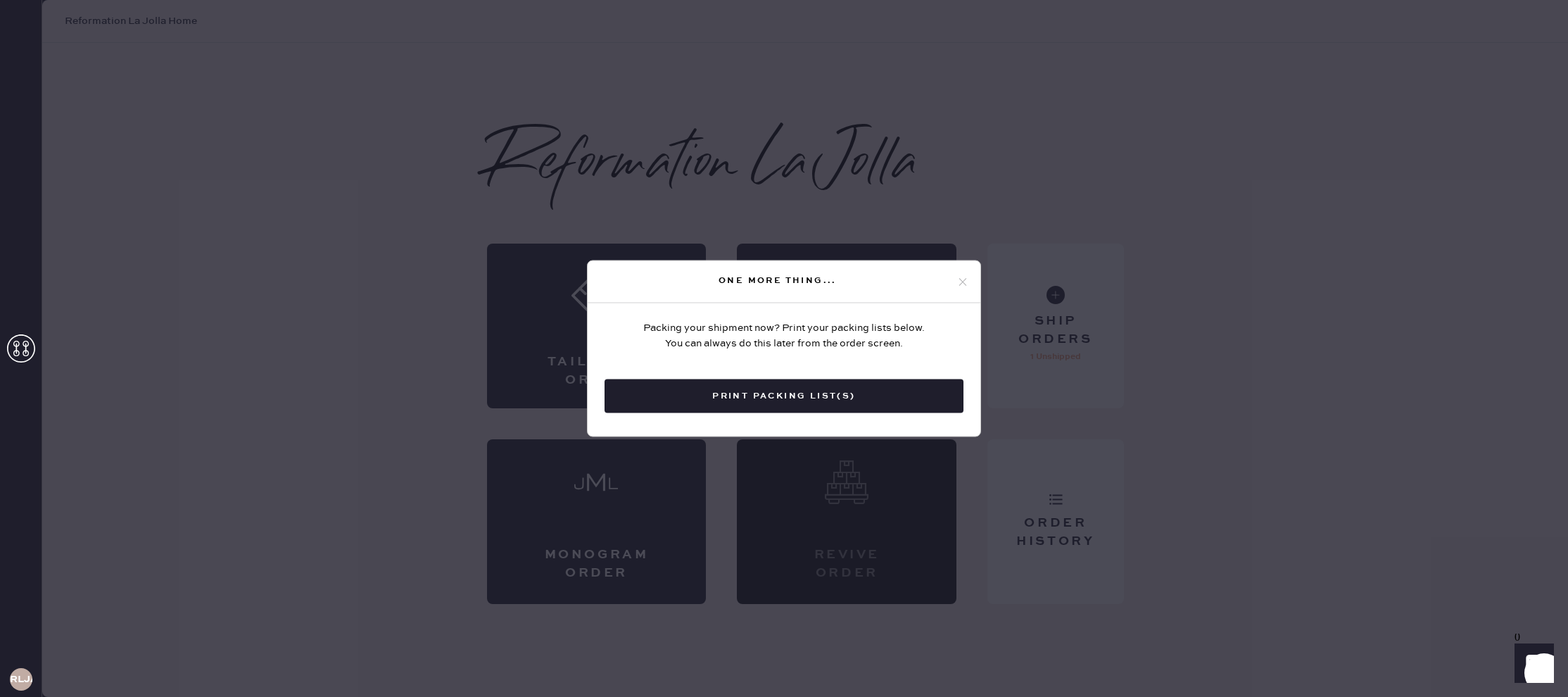
click at [909, 385] on button "Print Packing List(s)" at bounding box center [784, 396] width 358 height 34
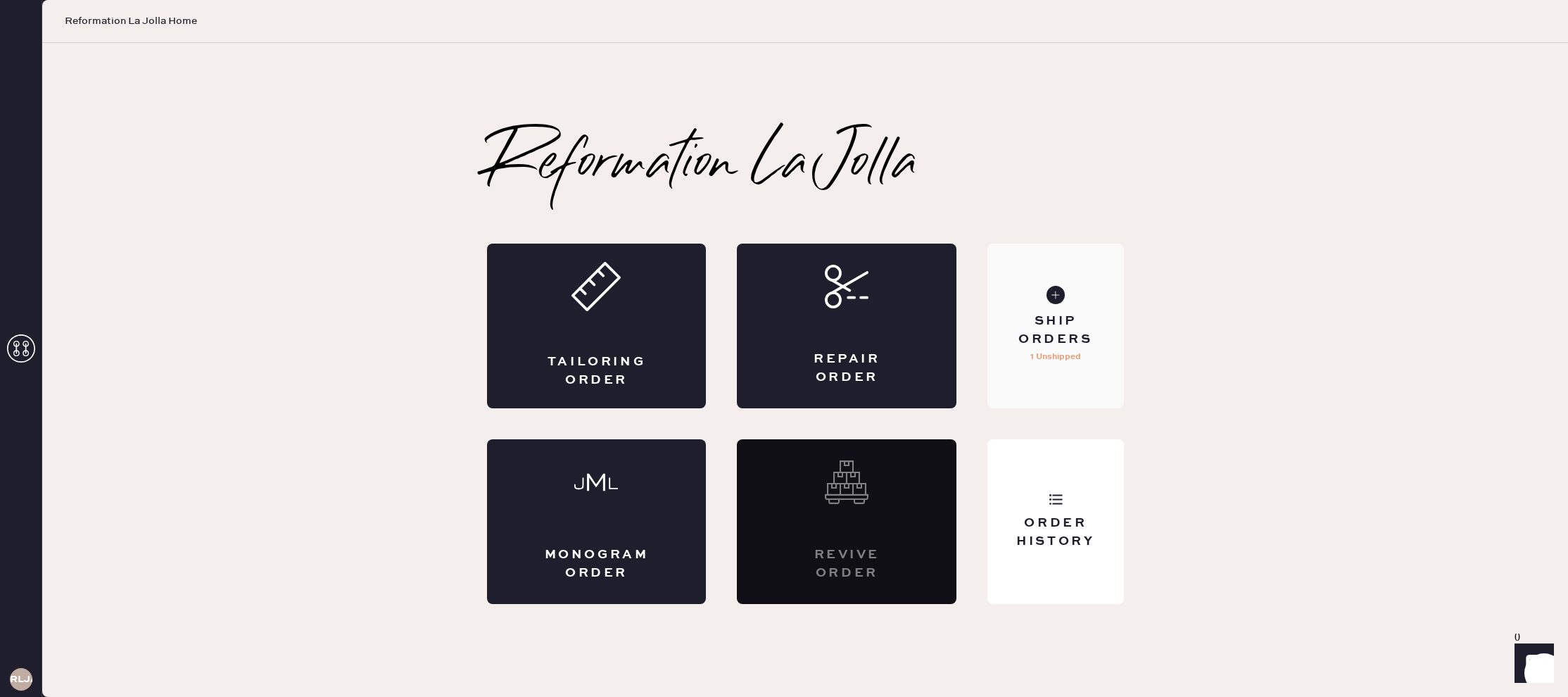
click at [1036, 326] on div "Ship Orders" at bounding box center [1055, 330] width 113 height 35
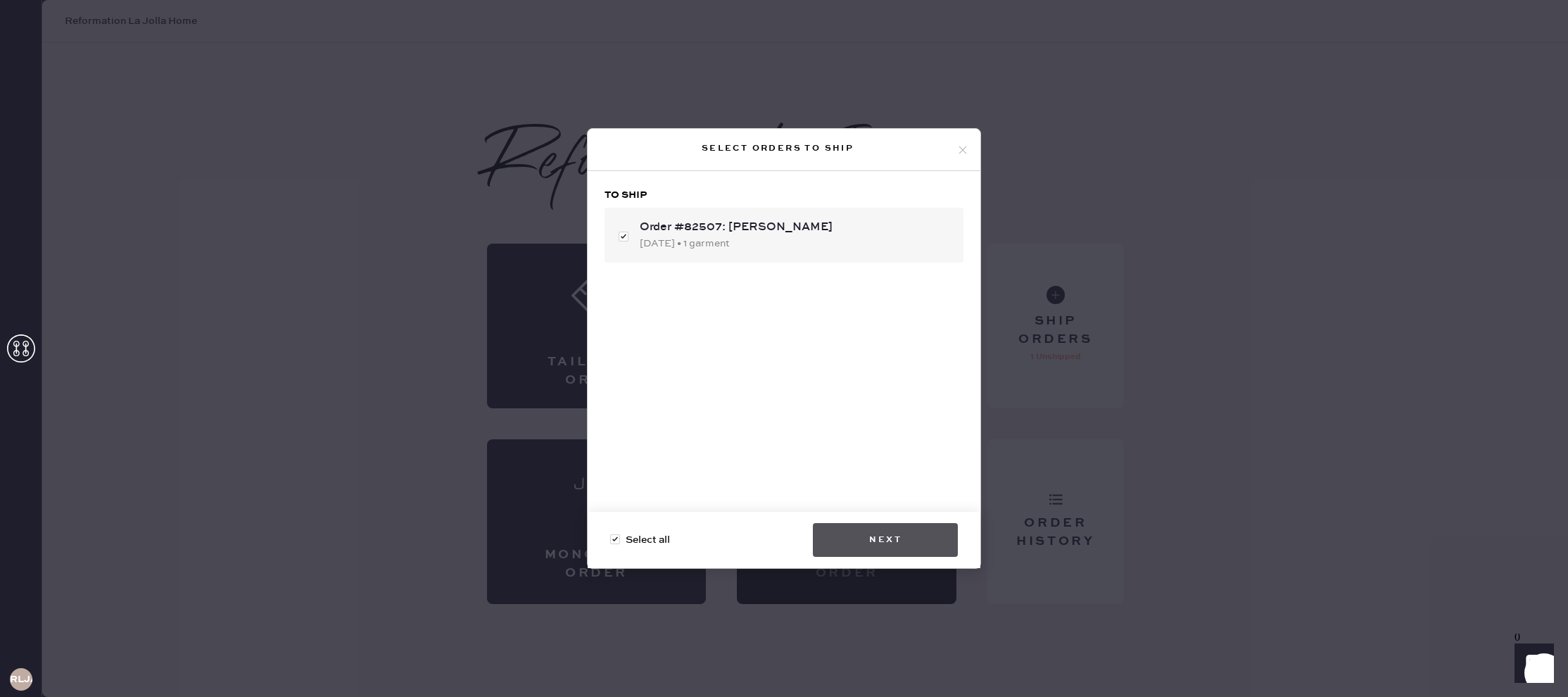
click at [894, 544] on button "Next" at bounding box center [885, 539] width 145 height 34
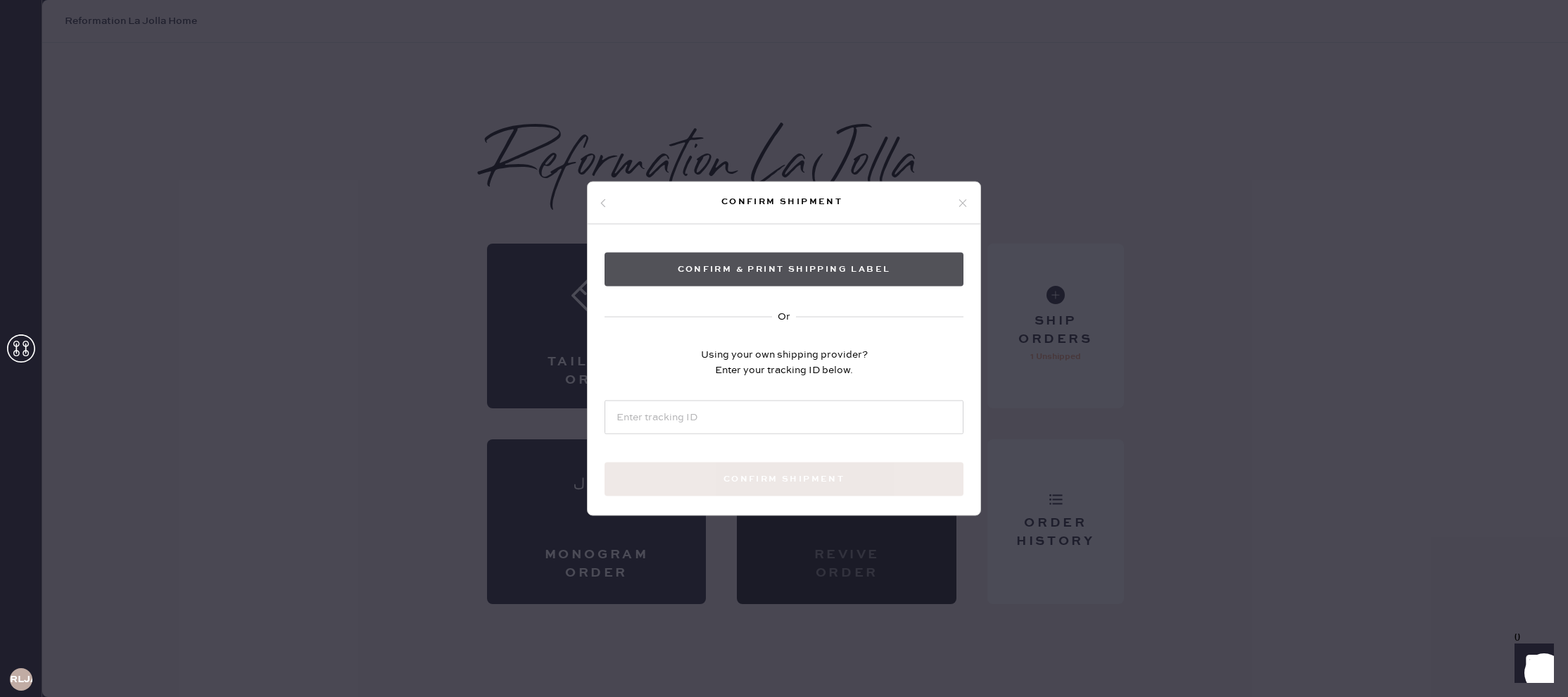
click at [785, 266] on button "Confirm & Print shipping label" at bounding box center [784, 269] width 358 height 34
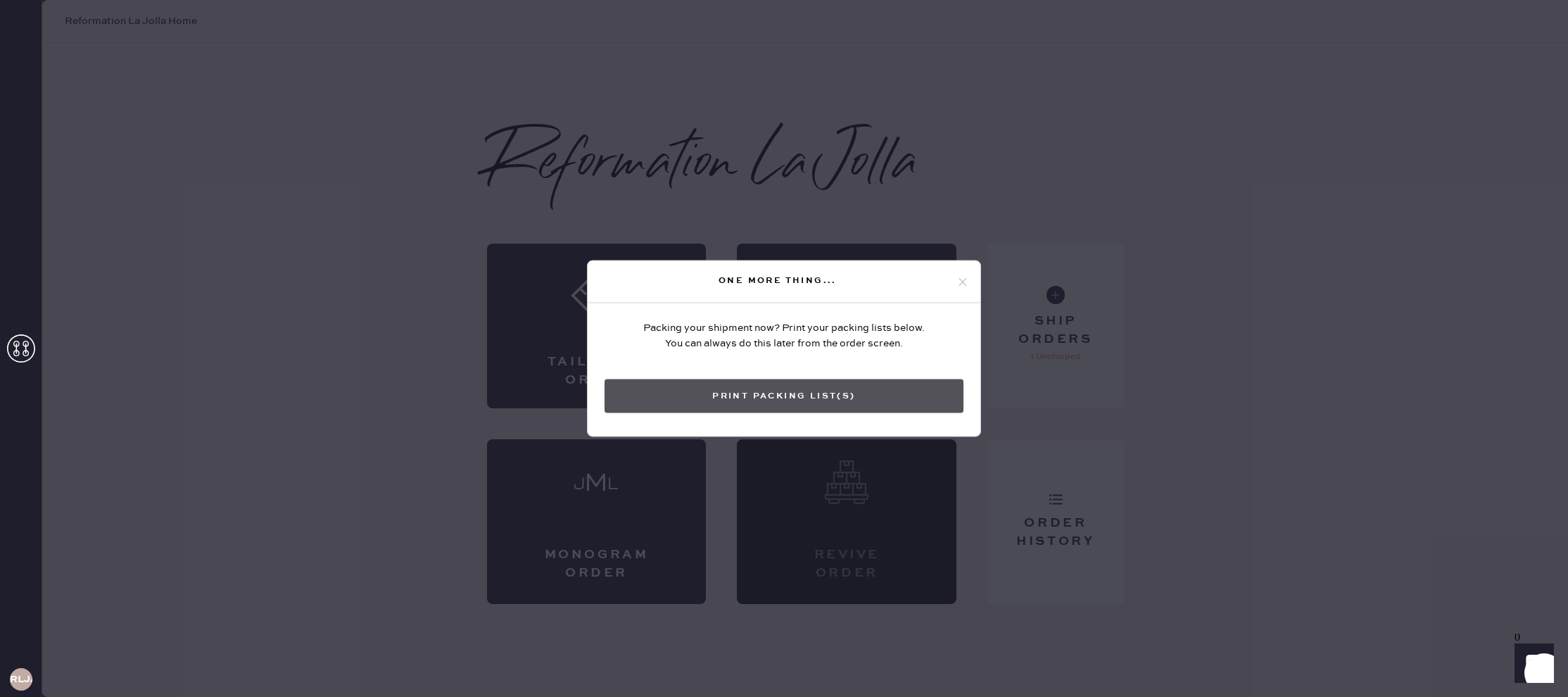
click at [822, 398] on button "Print Packing List(s)" at bounding box center [784, 396] width 358 height 34
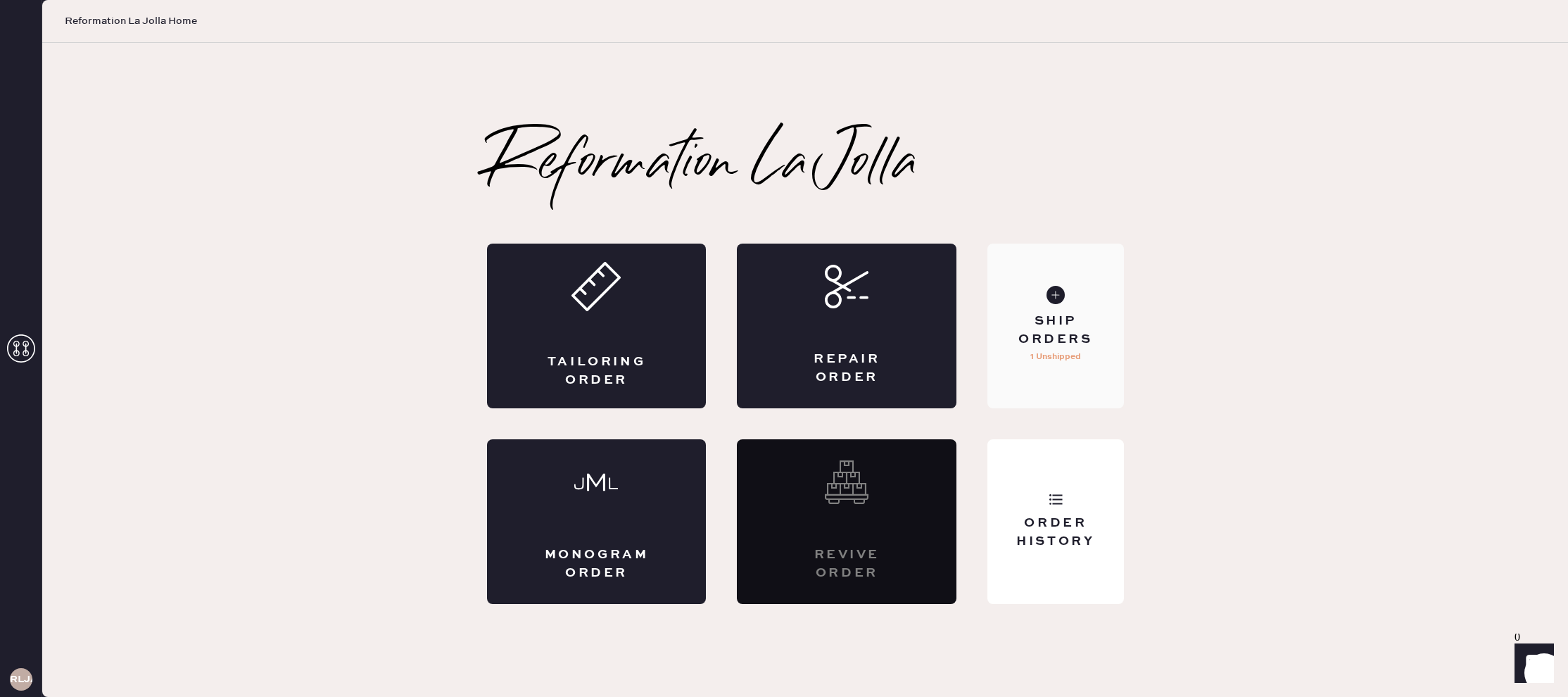
click at [1029, 343] on div "Ship Orders" at bounding box center [1055, 330] width 113 height 35
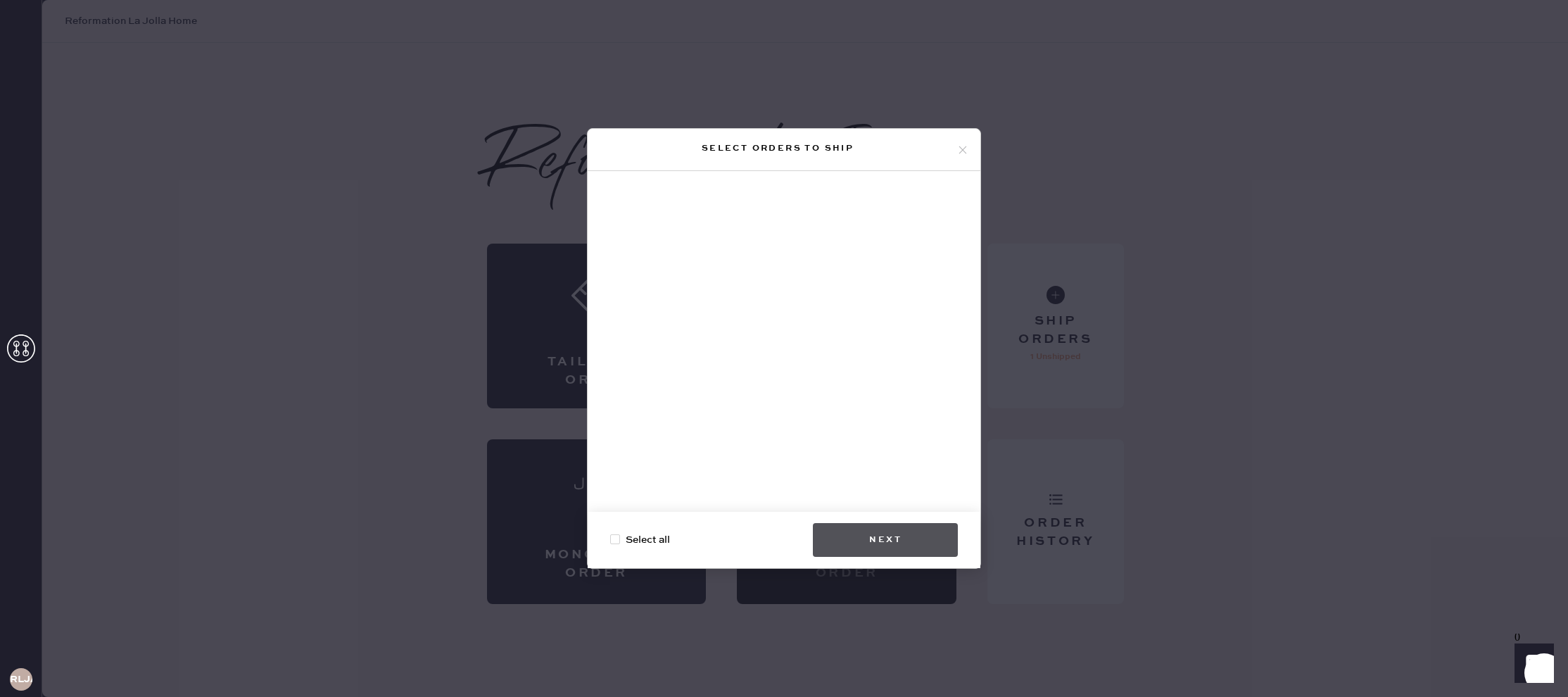
click at [892, 545] on button "Next" at bounding box center [885, 539] width 145 height 34
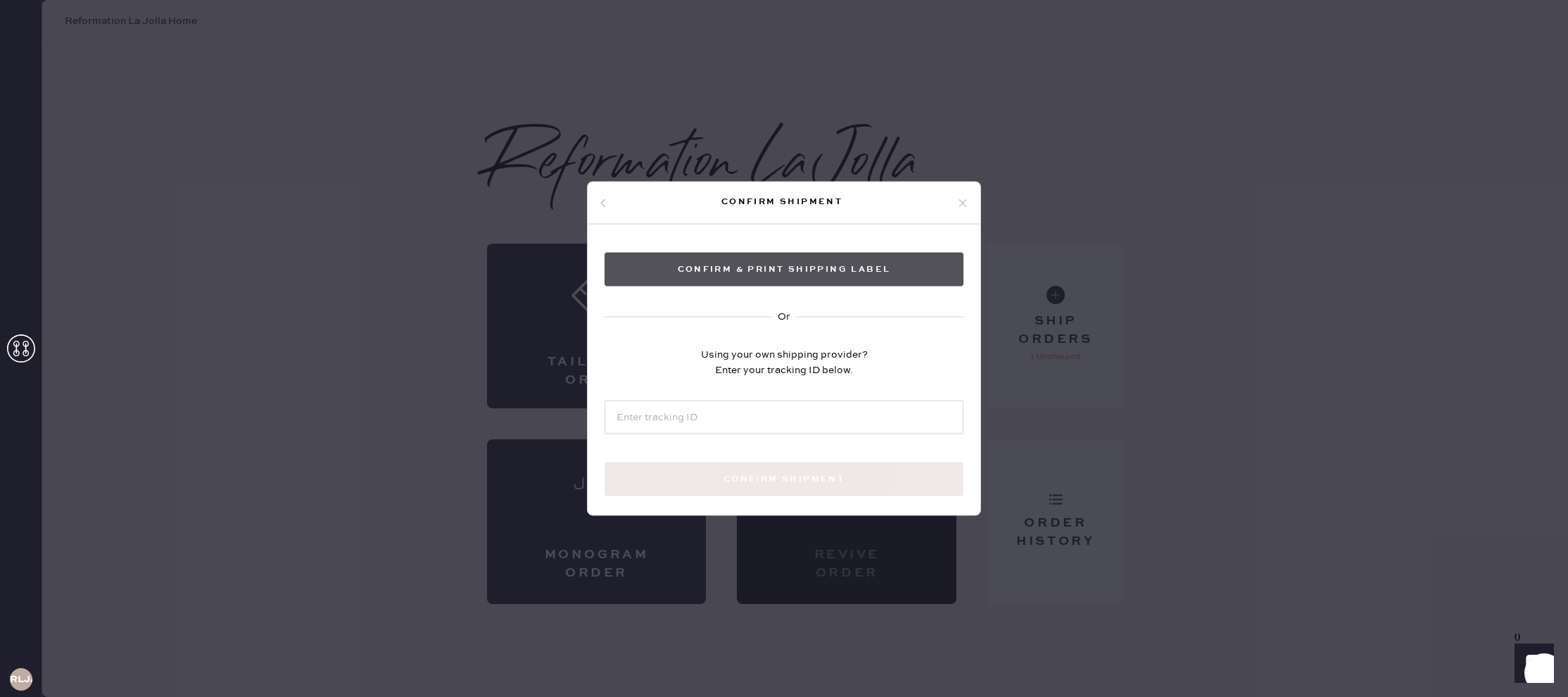
click at [825, 269] on button "Confirm & Print shipping label" at bounding box center [784, 269] width 358 height 34
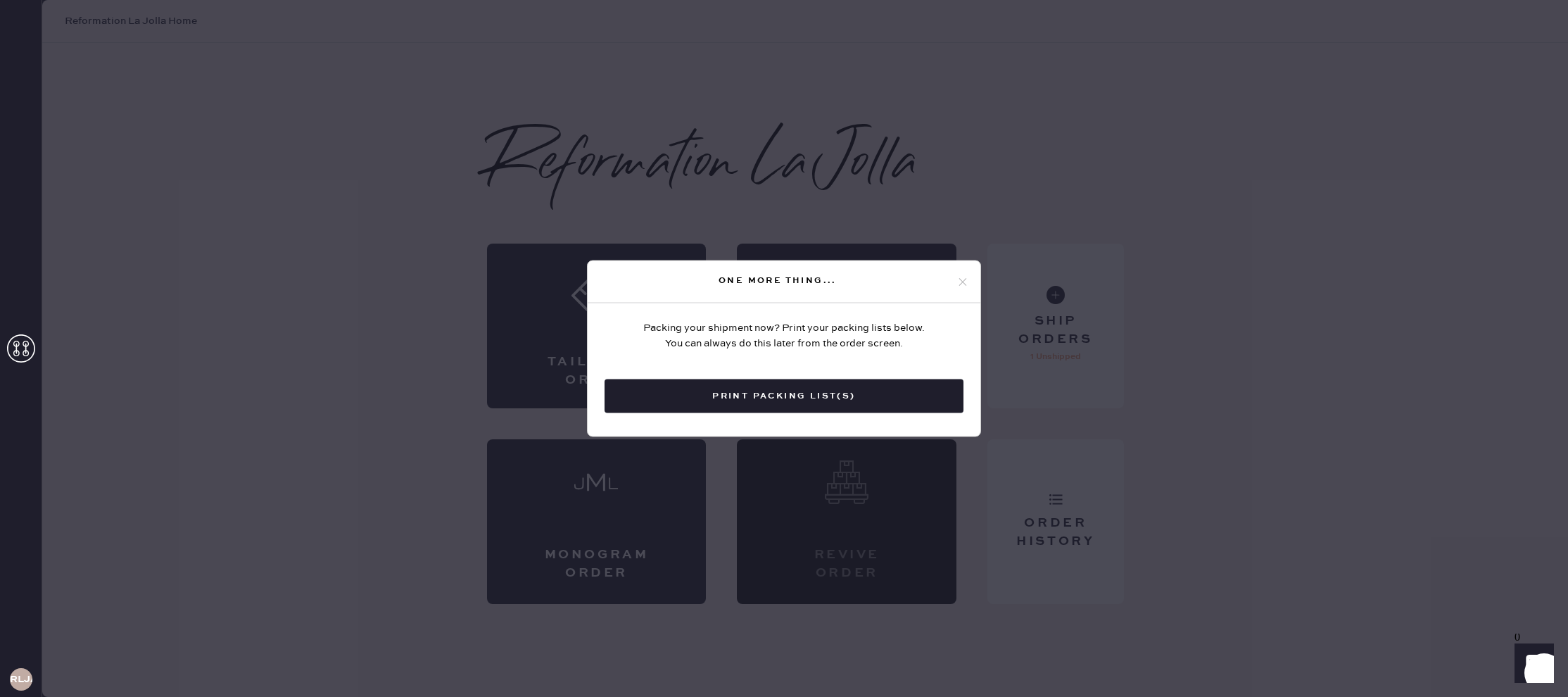
click at [863, 397] on button "Print Packing List(s)" at bounding box center [784, 396] width 358 height 34
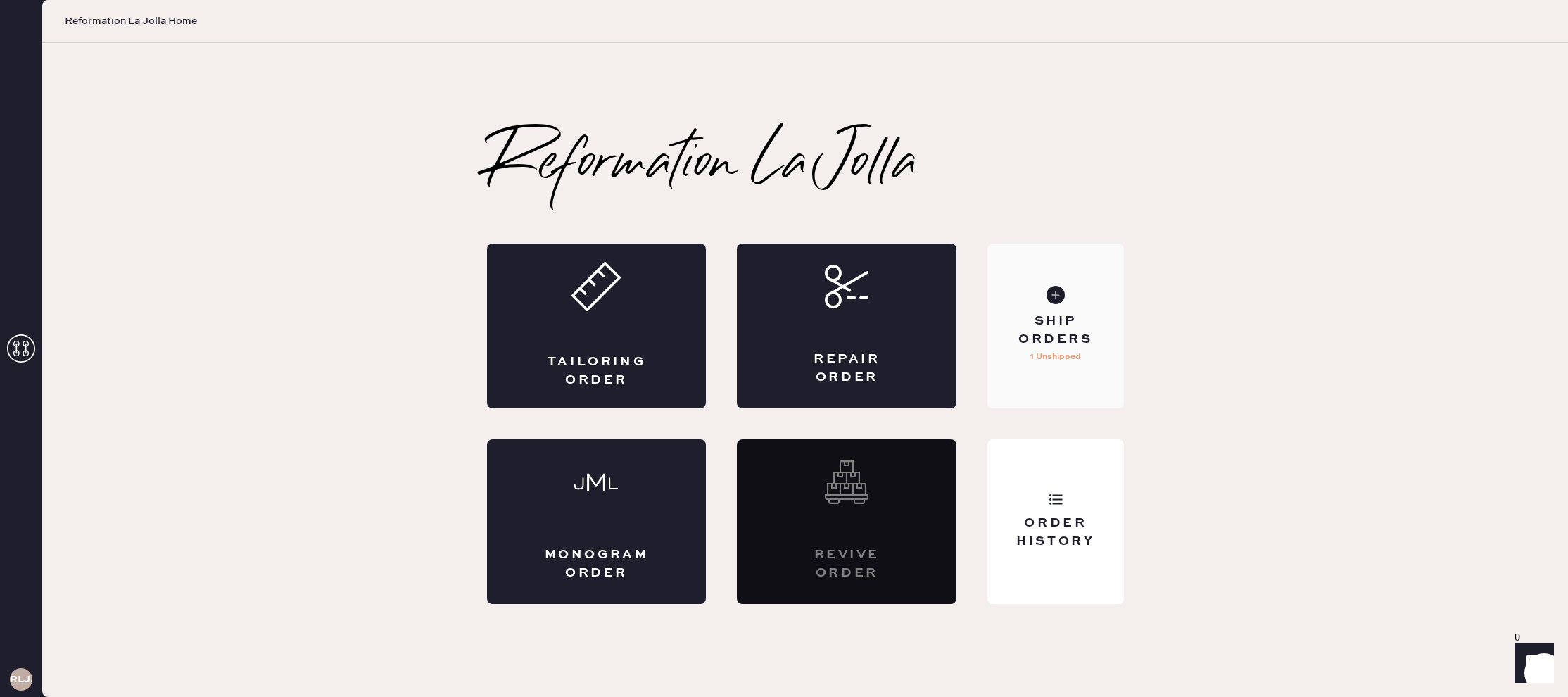
click at [1042, 372] on div "Ship Orders 1 Unshipped" at bounding box center [1055, 326] width 136 height 165
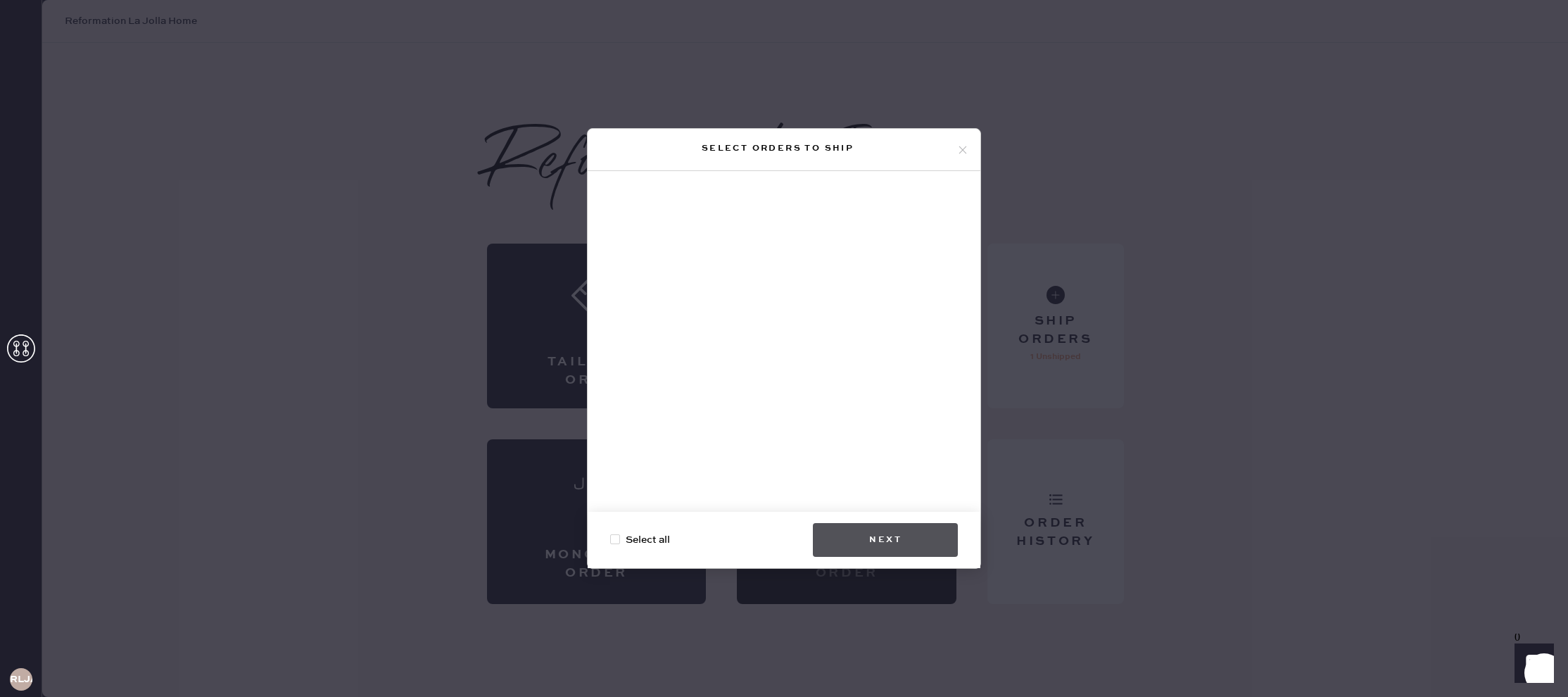
click at [892, 539] on button "Next" at bounding box center [885, 539] width 145 height 34
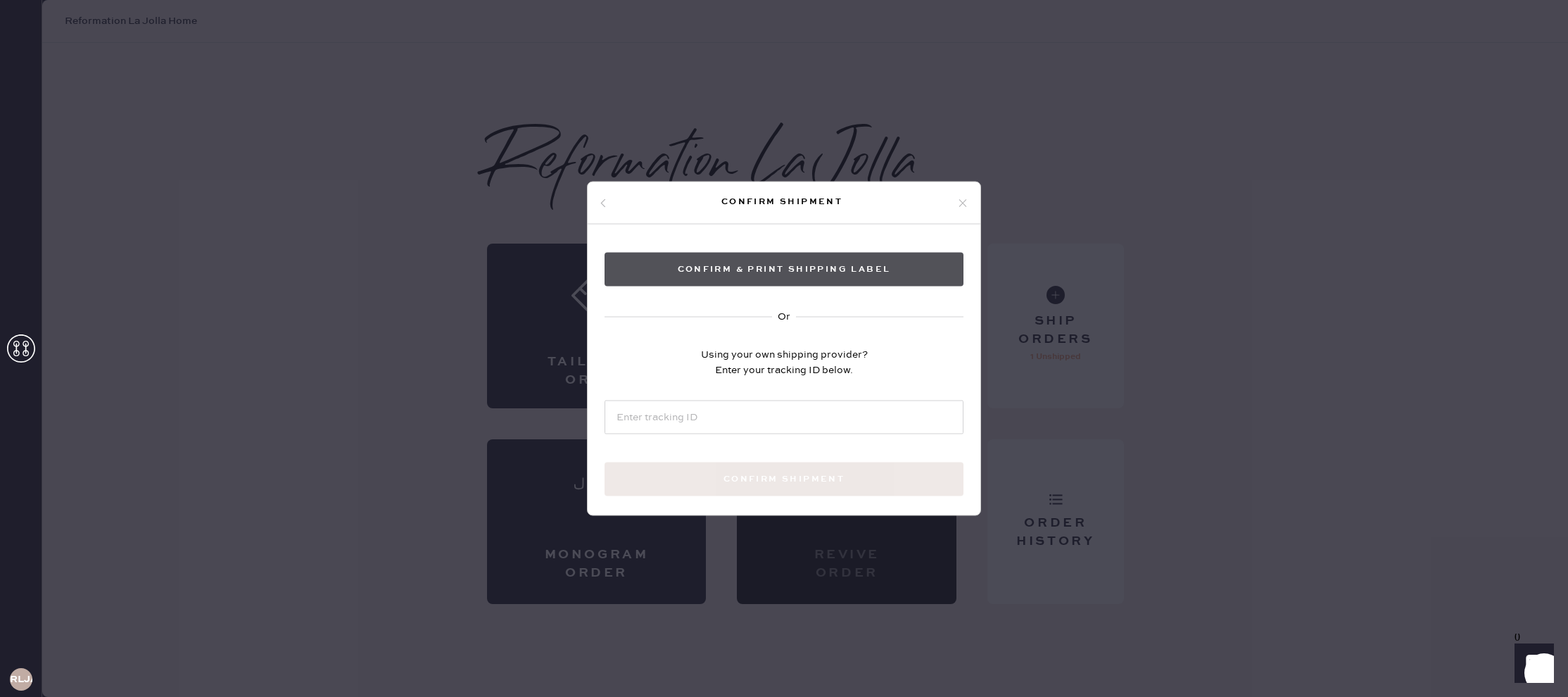
click at [831, 265] on button "Confirm & Print shipping label" at bounding box center [784, 269] width 358 height 34
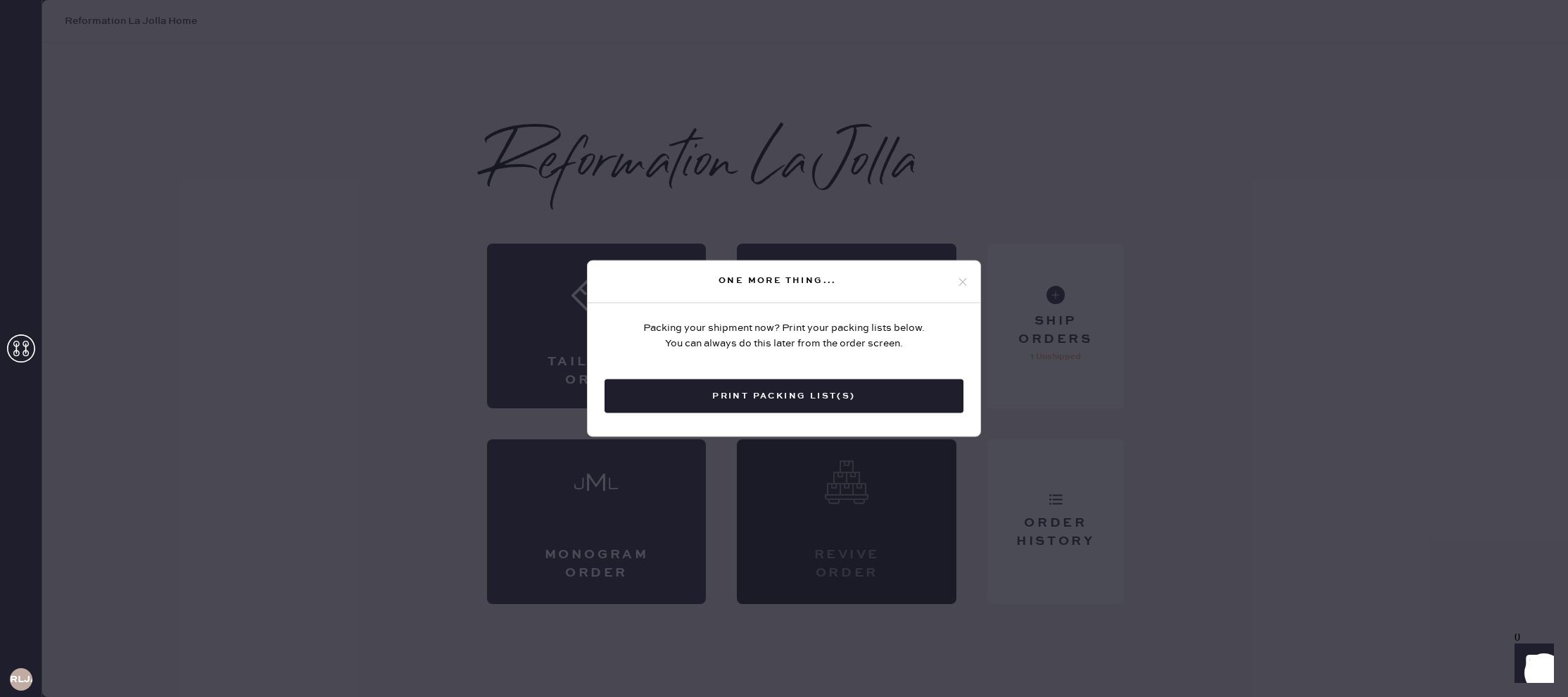
click at [959, 279] on icon at bounding box center [962, 281] width 13 height 13
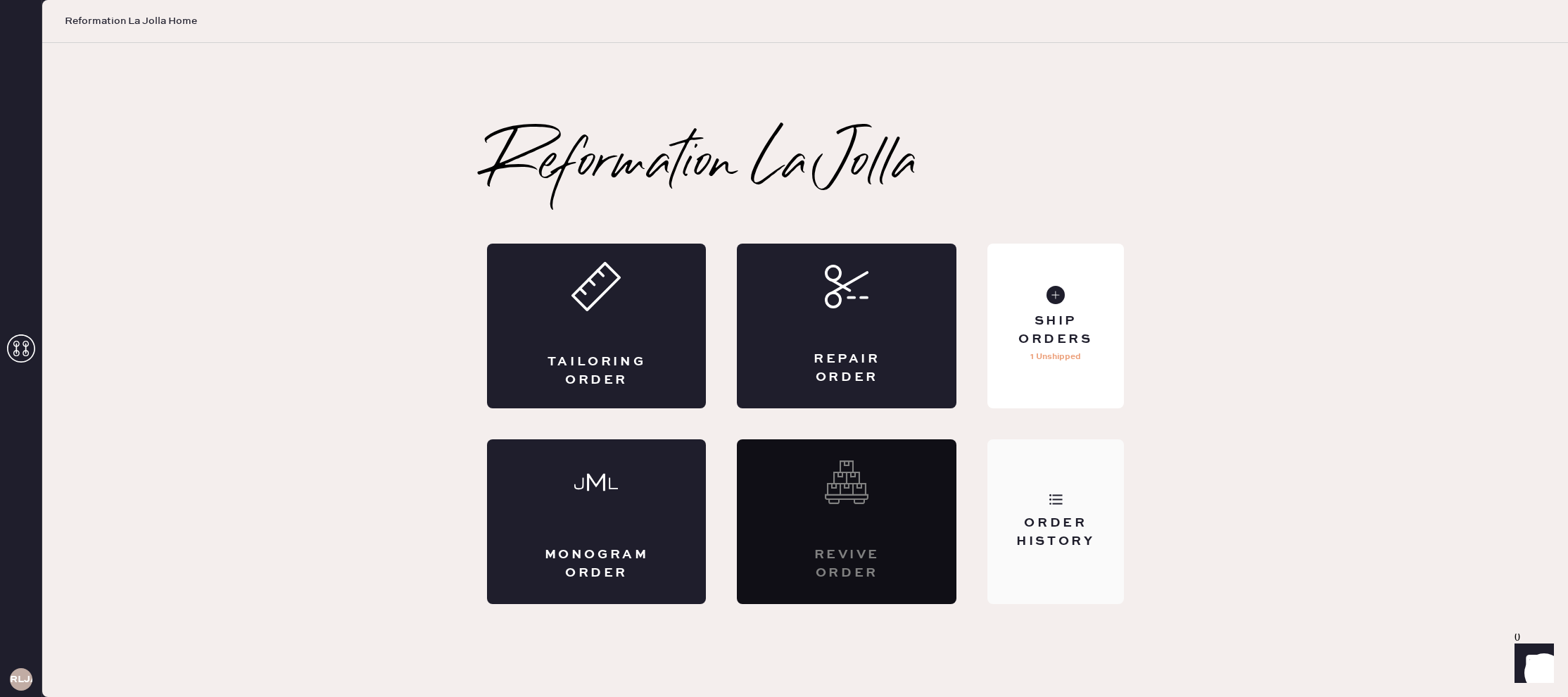
click at [1013, 487] on div "Order History" at bounding box center [1055, 521] width 136 height 165
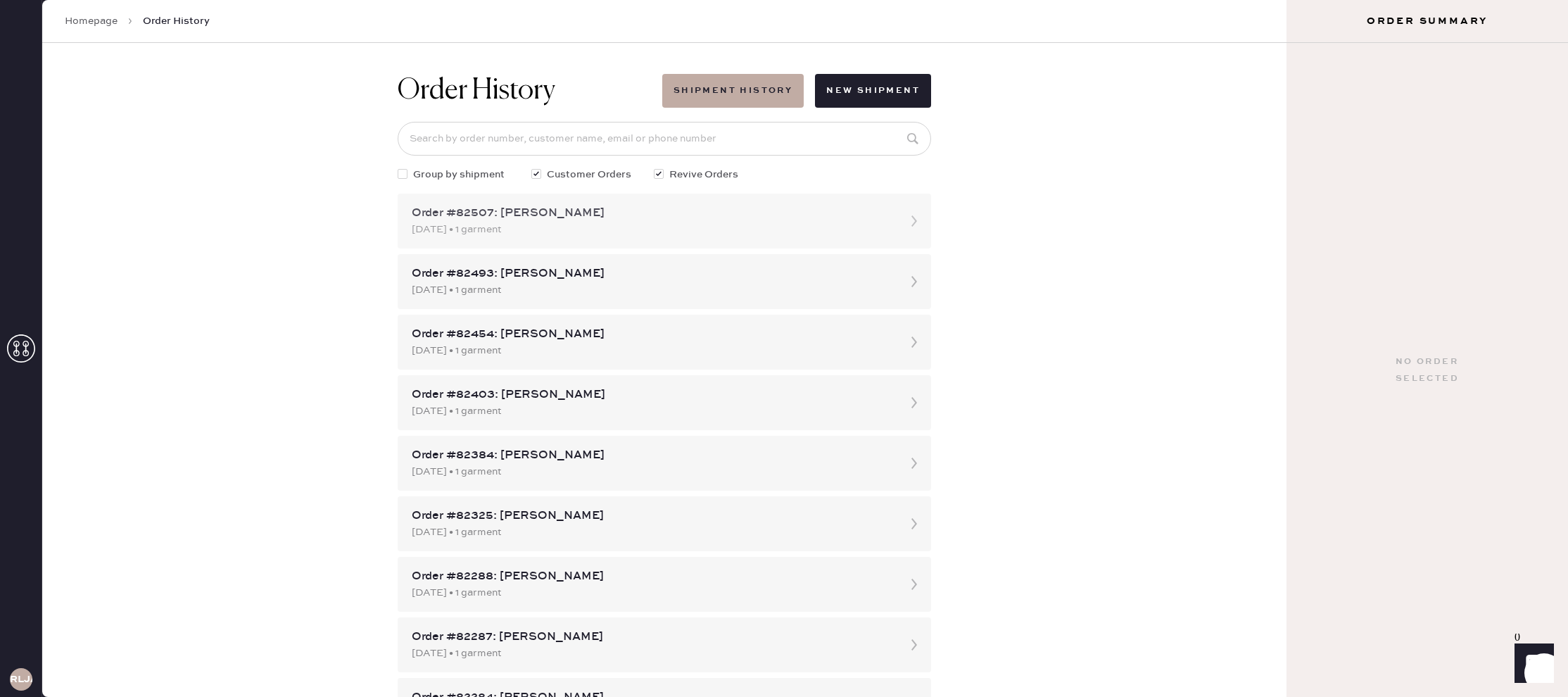
click at [495, 222] on div "[DATE] • 1 garment" at bounding box center [651, 229] width 480 height 16
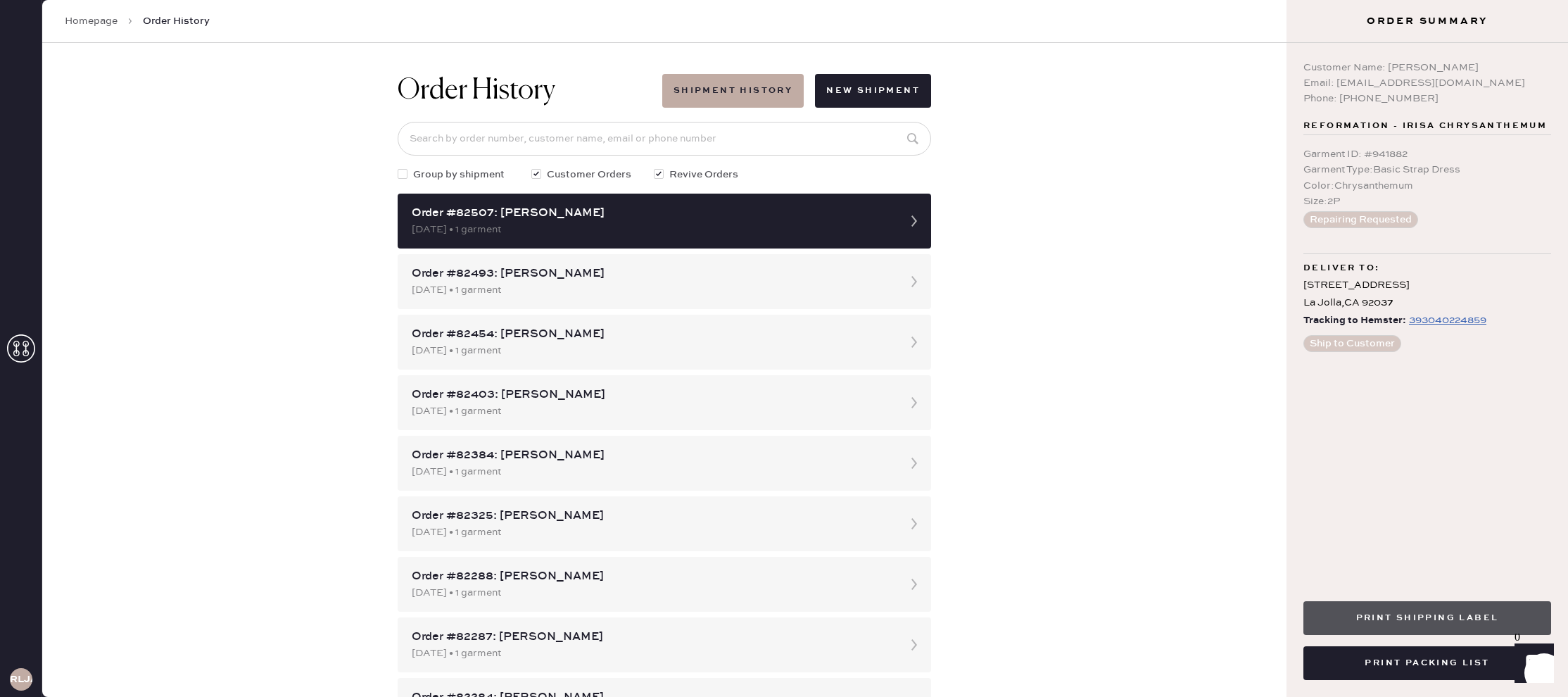
click at [1441, 622] on button "Print Shipping Label" at bounding box center [1427, 617] width 248 height 34
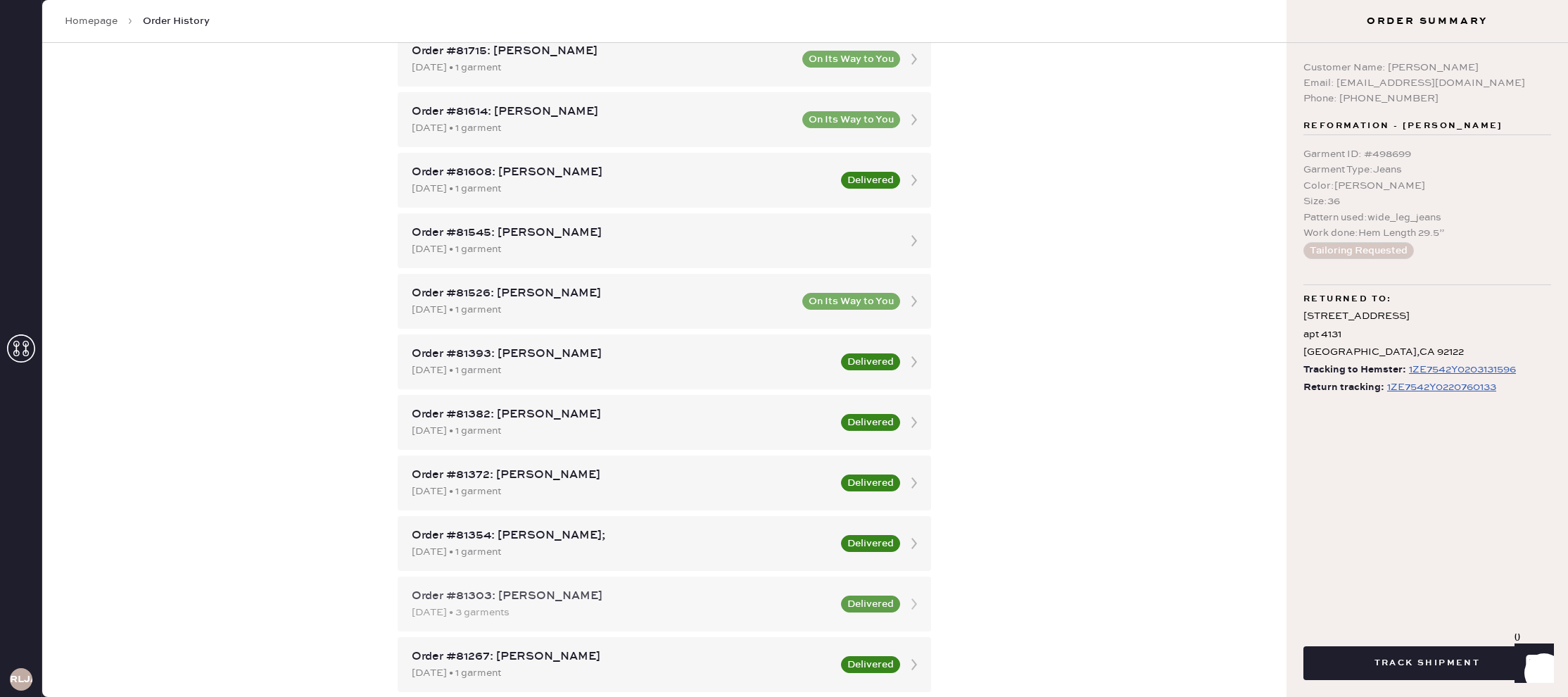
scroll to position [1598, 0]
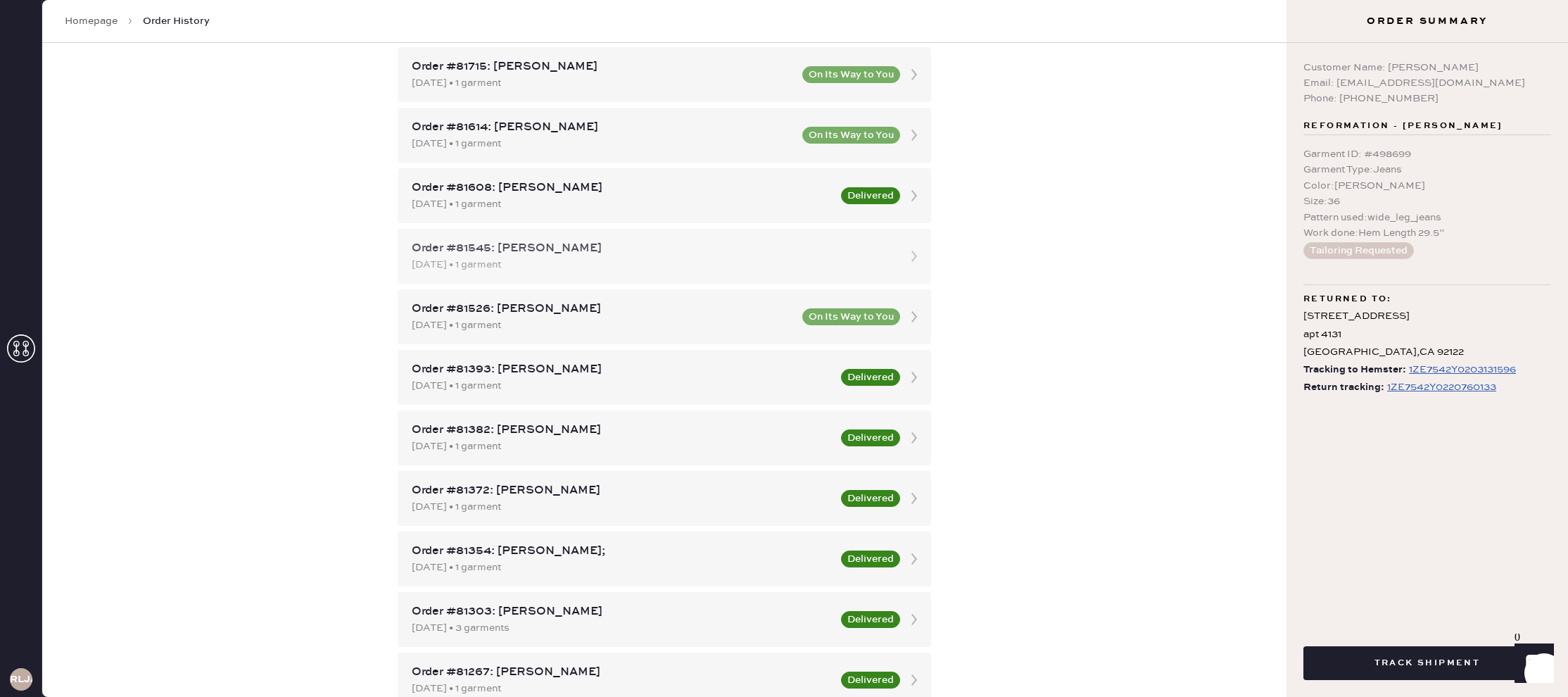
click at [640, 240] on div "Order #81545: Heather Bladow" at bounding box center [651, 248] width 480 height 17
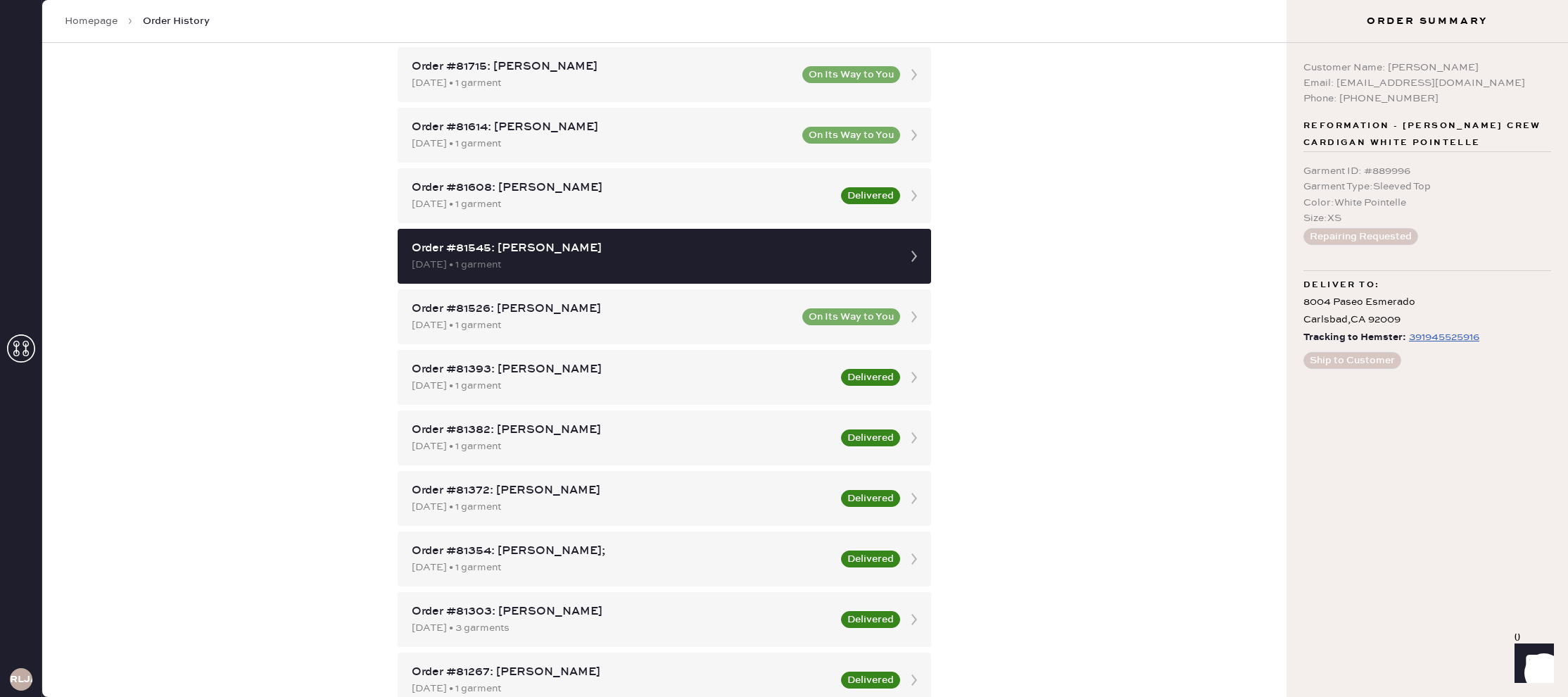
click at [1440, 171] on div "Garment ID : # 889996" at bounding box center [1427, 171] width 248 height 16
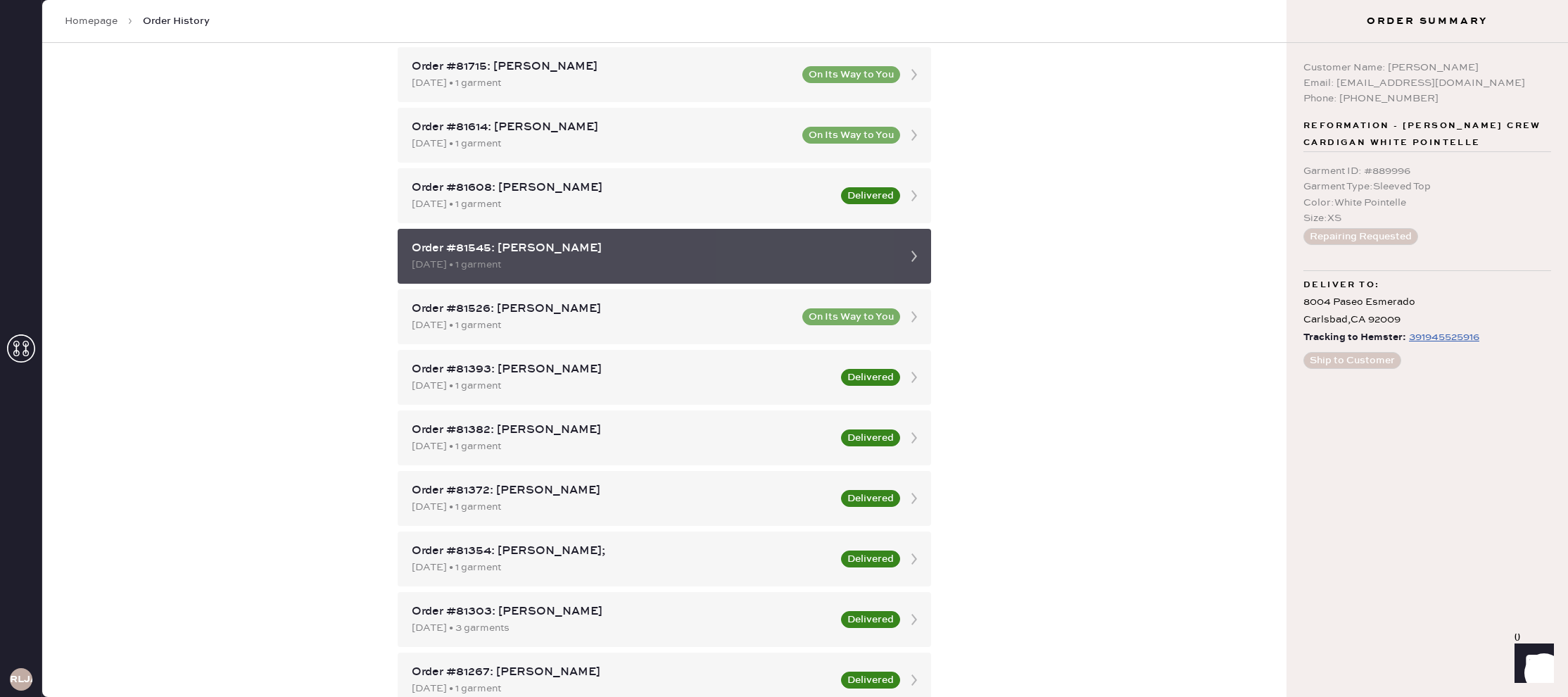
click at [919, 253] on icon at bounding box center [913, 256] width 29 height 29
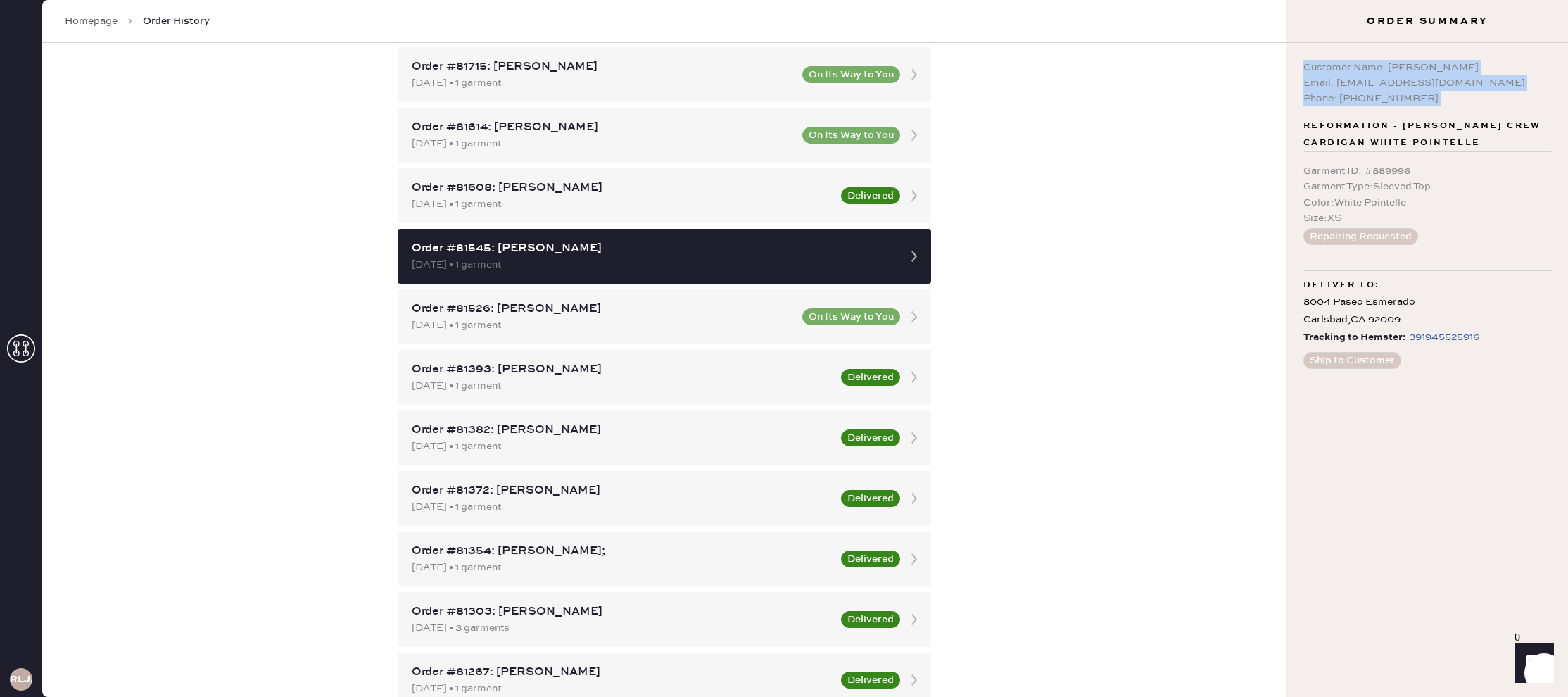
drag, startPoint x: 1306, startPoint y: 66, endPoint x: 1437, endPoint y: 110, distance: 138.2
click at [1437, 110] on div "Customer Name: Heather Bladow Email: heatherbella23@yahoo.com Phone: 9495469999…" at bounding box center [1427, 370] width 281 height 654
copy div "Customer Name: Heather Bladow Email: heatherbella23@yahoo.com Phone: 9495469999"
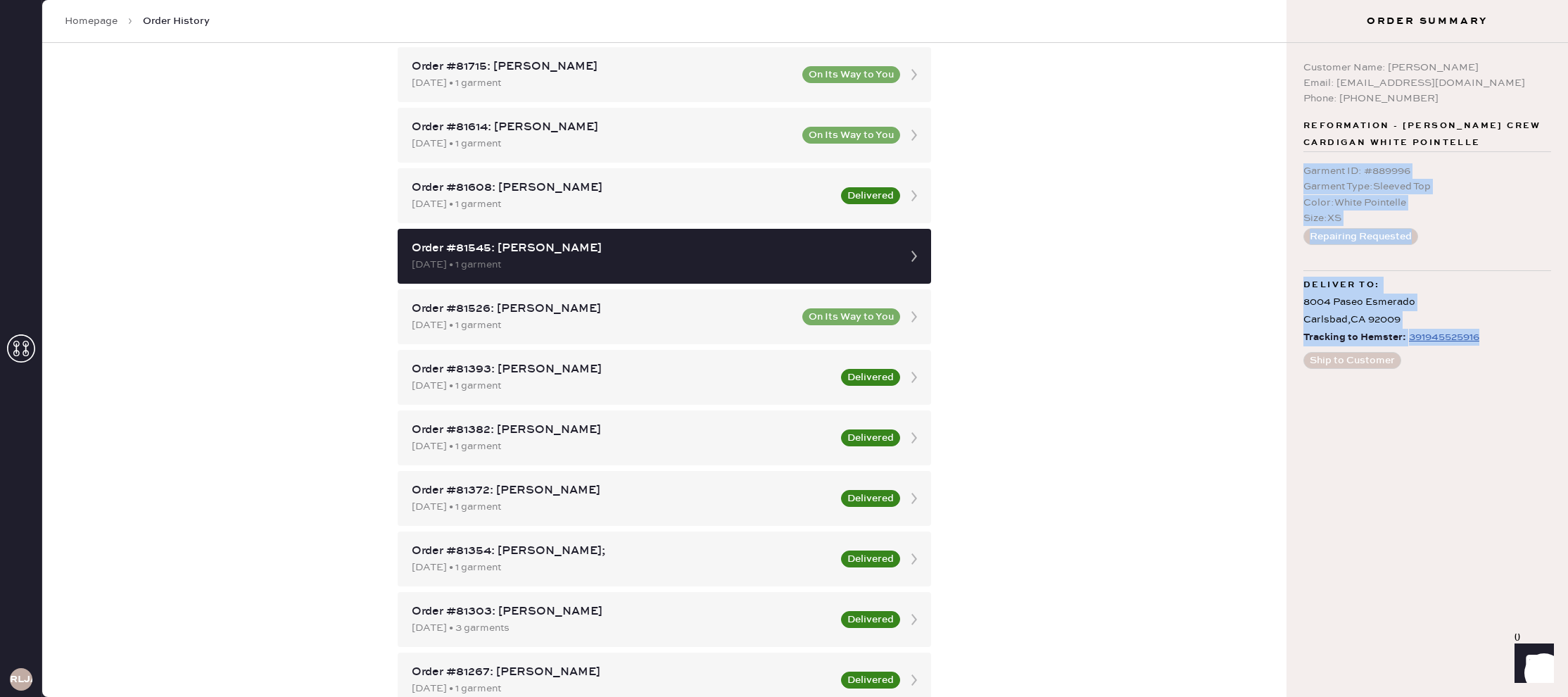
drag, startPoint x: 1302, startPoint y: 173, endPoint x: 1505, endPoint y: 339, distance: 262.2
click at [1505, 339] on div "Customer Name: Heather Bladow Email: heatherbella23@yahoo.com Phone: 9495469999…" at bounding box center [1427, 370] width 281 height 654
copy div "Garment ID : # 889996 Garment Type : Sleeved Top Color : White Pointelle Size :…"
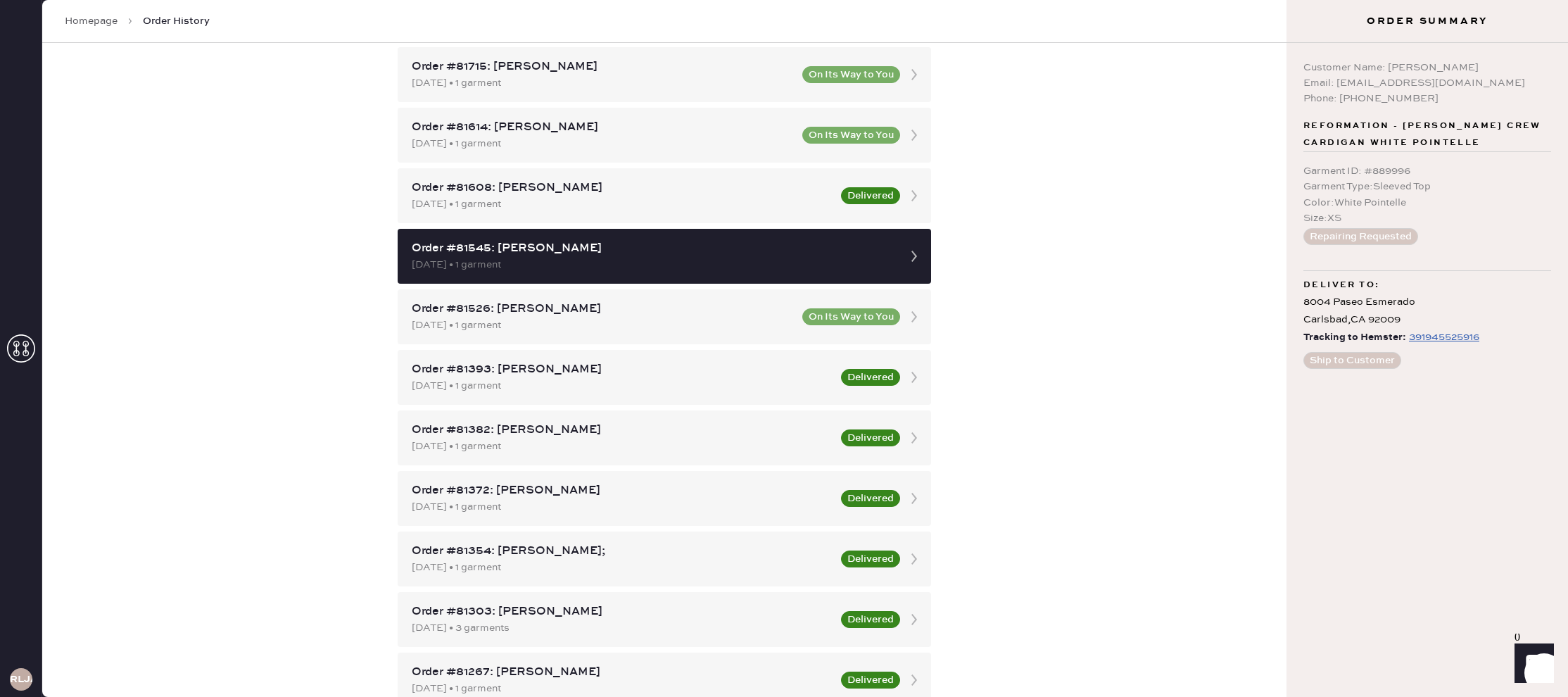
click at [1424, 352] on div "Customer Name: Heather Bladow Email: heatherbella23@yahoo.com Phone: 9495469999…" at bounding box center [1427, 370] width 281 height 654
click at [1422, 340] on div "391945525916" at bounding box center [1443, 338] width 70 height 17
